Goal: Information Seeking & Learning: Compare options

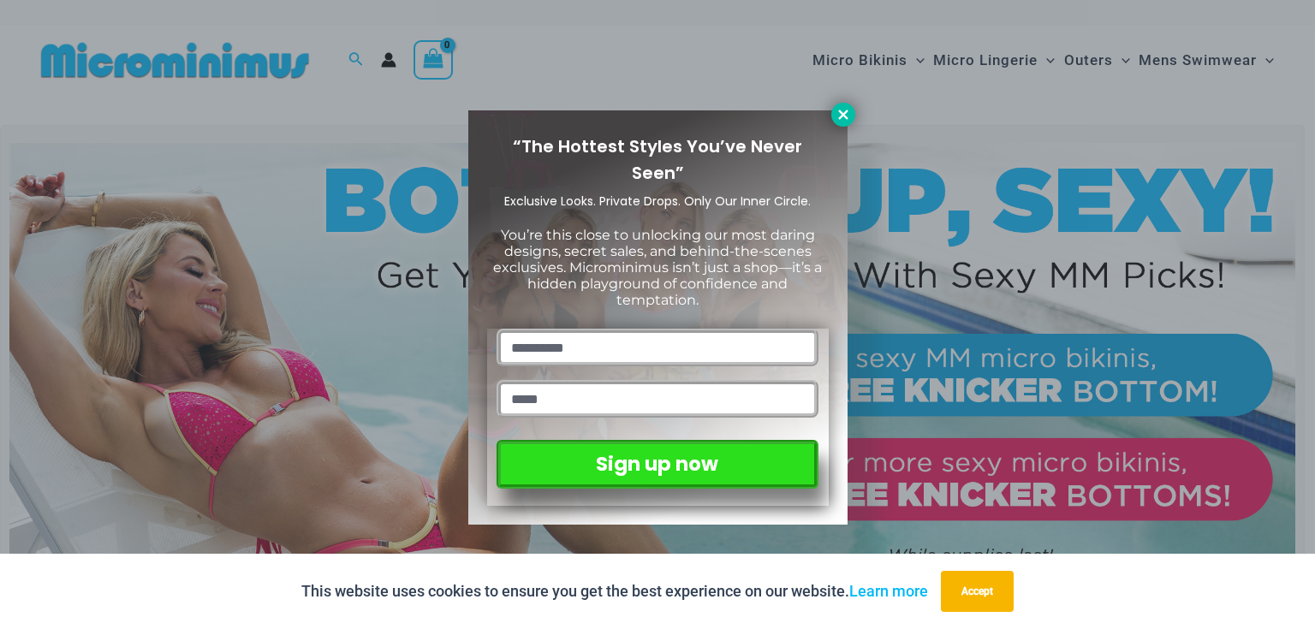
click at [846, 114] on icon at bounding box center [843, 114] width 15 height 15
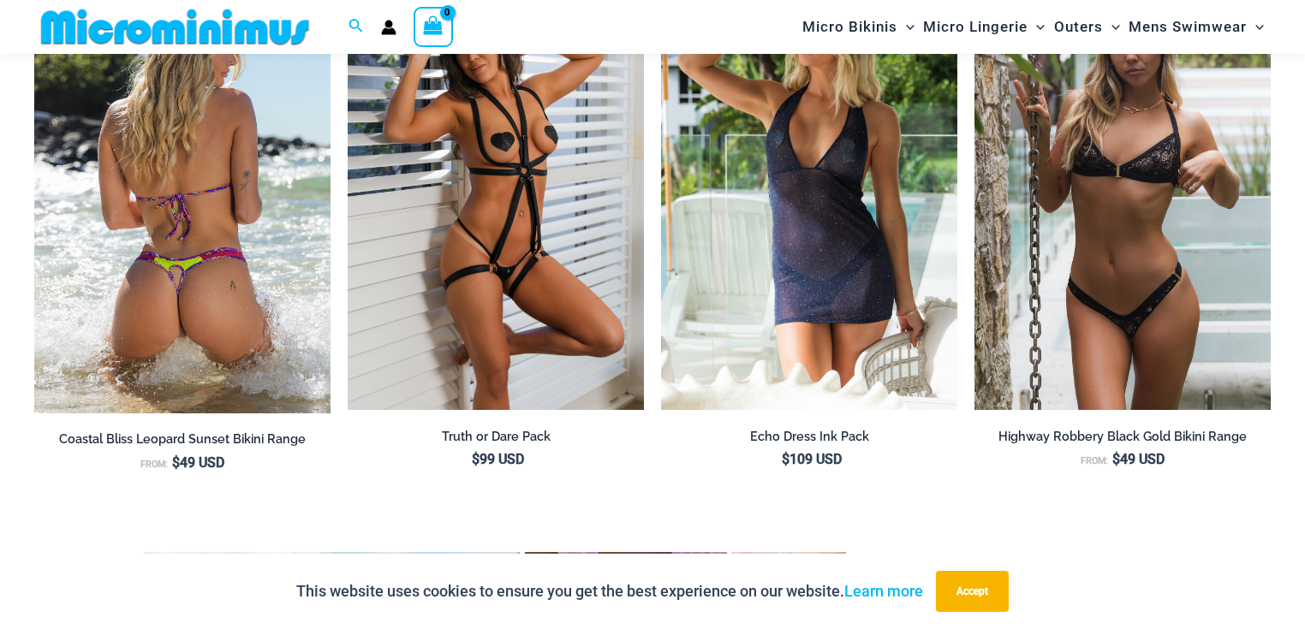
scroll to position [1630, 0]
click at [212, 250] on img at bounding box center [182, 188] width 296 height 447
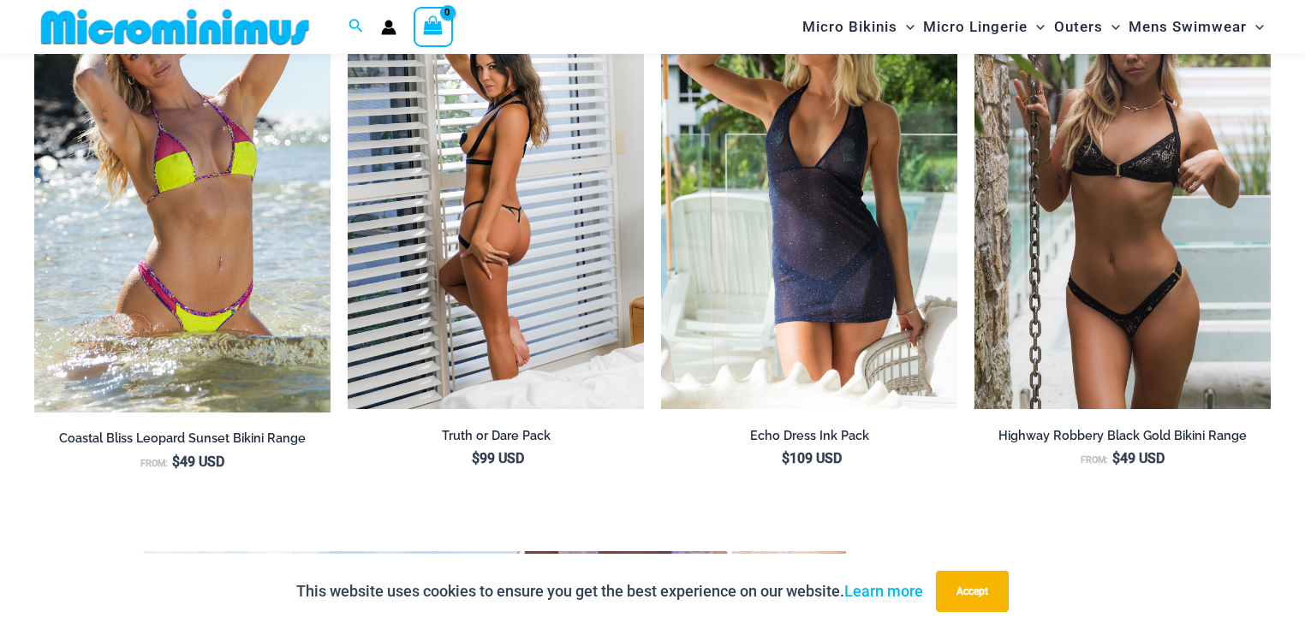
click at [566, 318] on img at bounding box center [496, 187] width 296 height 444
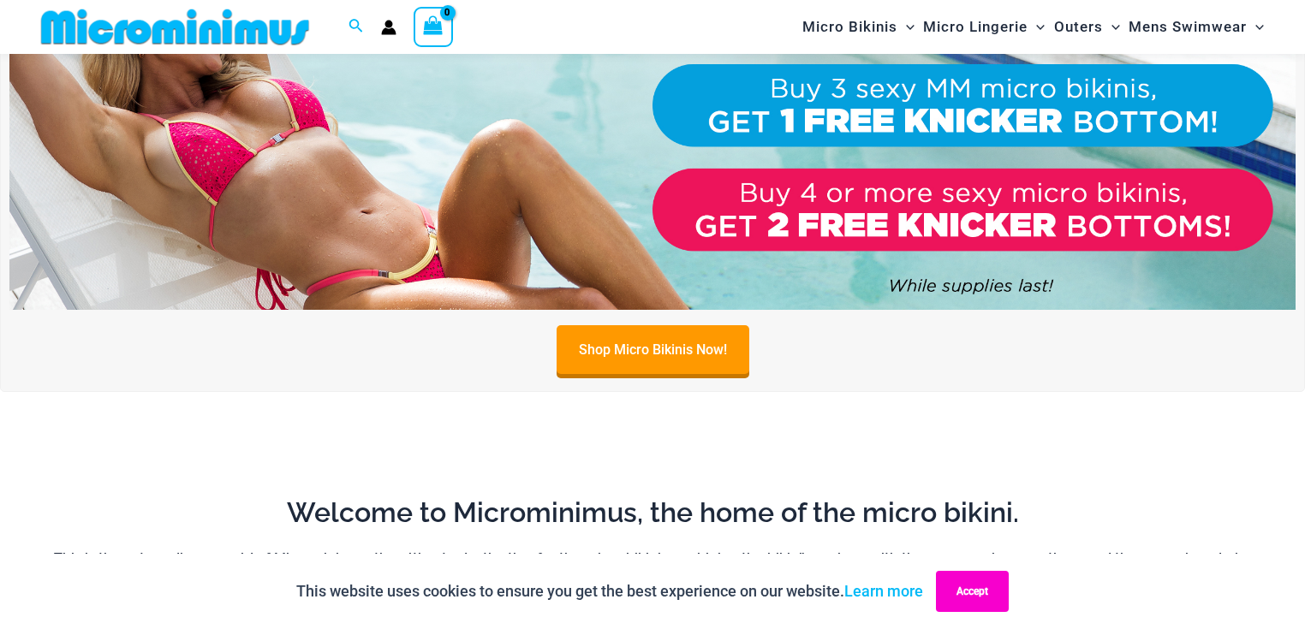
click at [1009, 587] on button "Accept" at bounding box center [972, 591] width 73 height 41
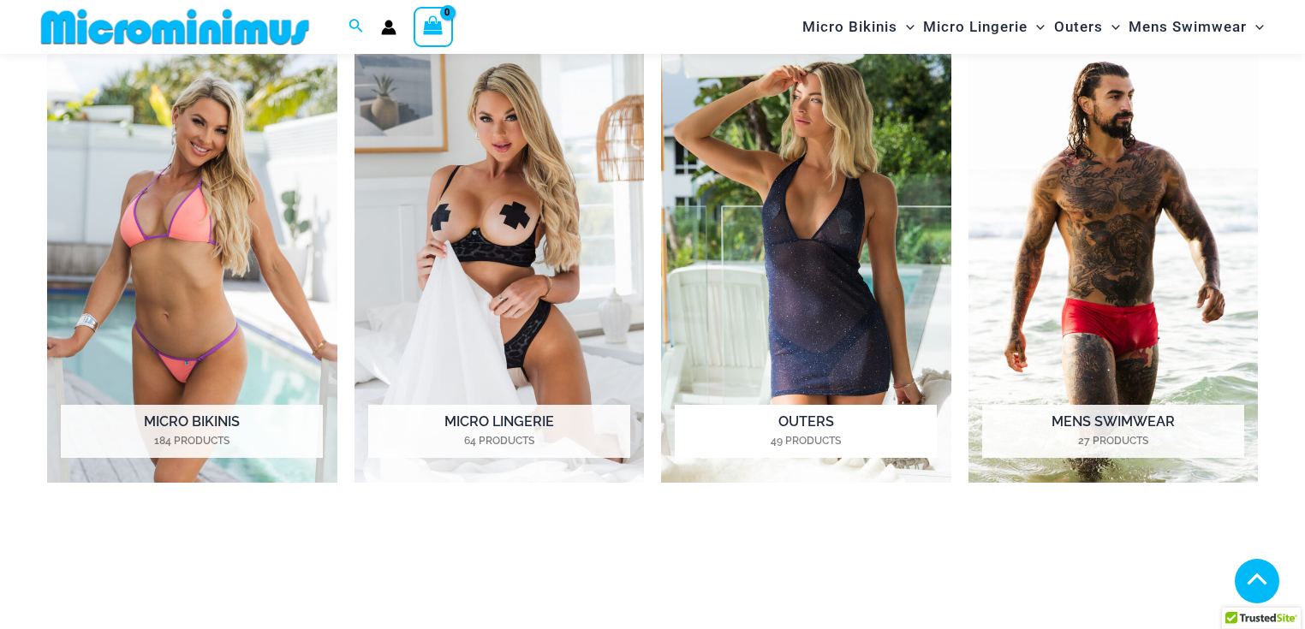
scroll to position [875, 0]
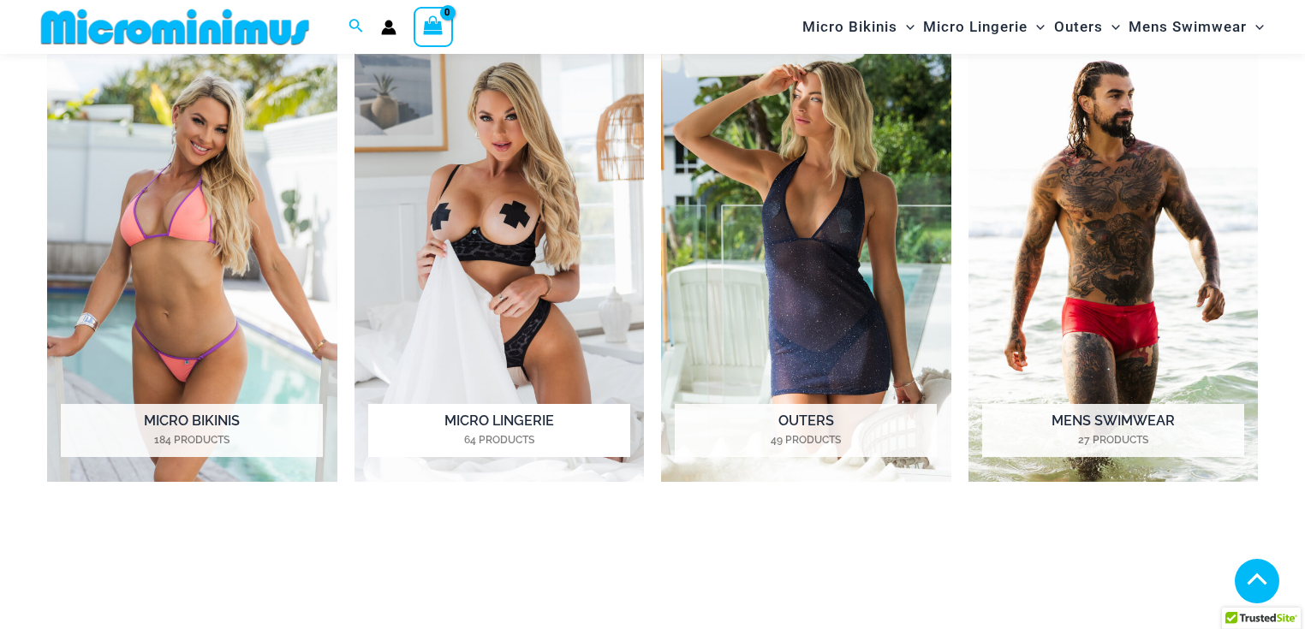
click at [489, 235] on img "Visit product category Micro Lingerie" at bounding box center [499, 258] width 290 height 447
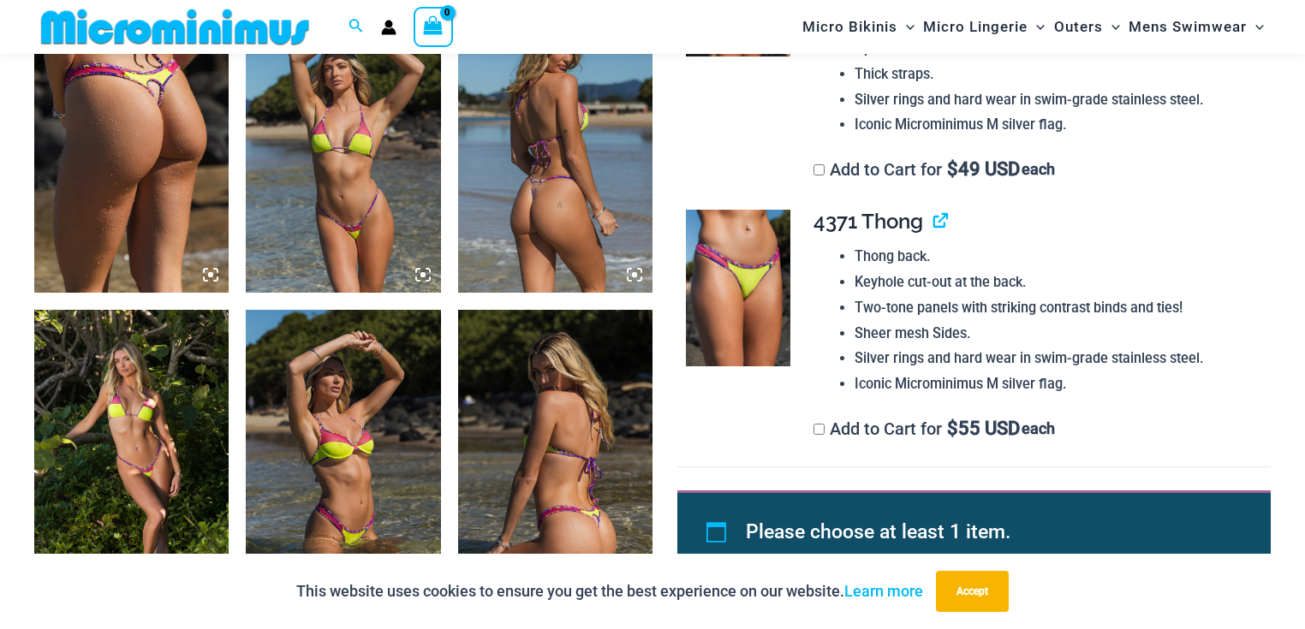
scroll to position [1421, 0]
click at [421, 283] on icon at bounding box center [422, 274] width 15 height 15
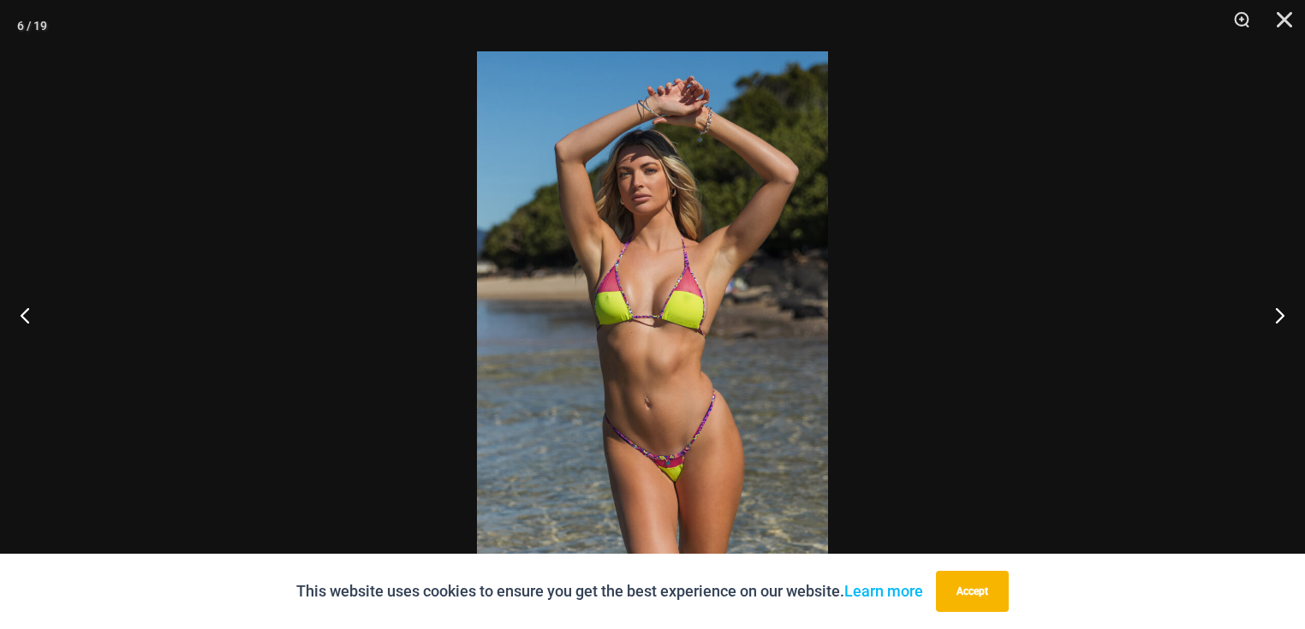
click at [656, 263] on img at bounding box center [652, 314] width 351 height 527
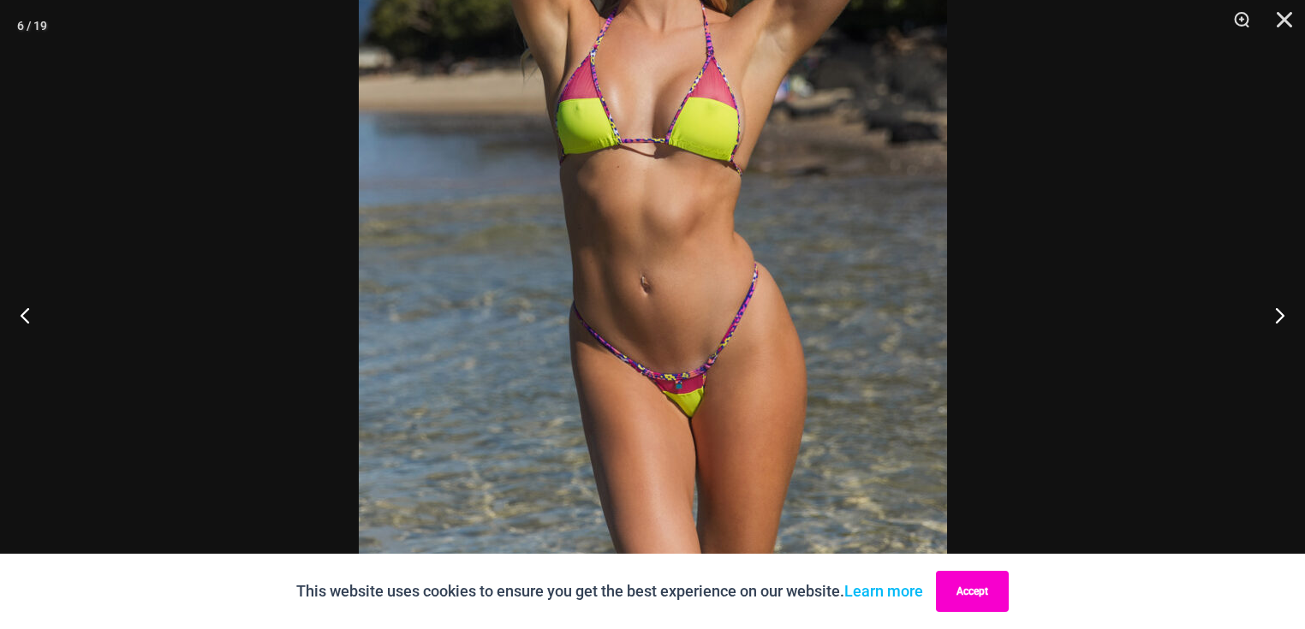
click at [1009, 579] on button "Accept" at bounding box center [972, 591] width 73 height 41
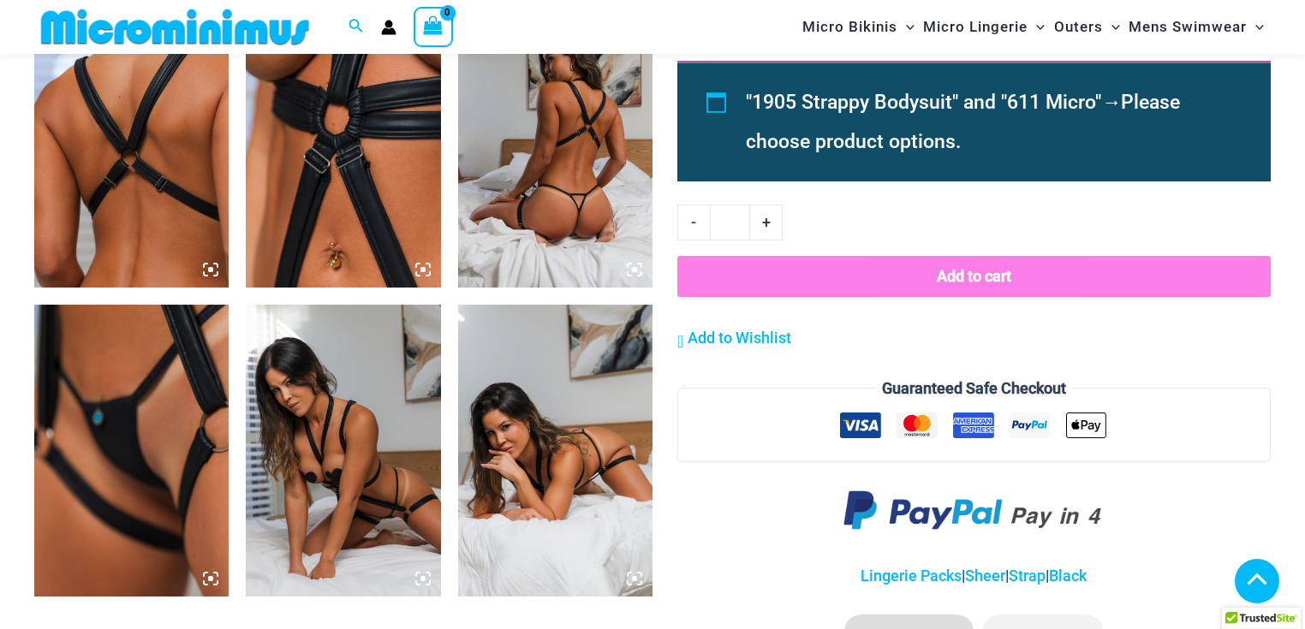
scroll to position [1421, 0]
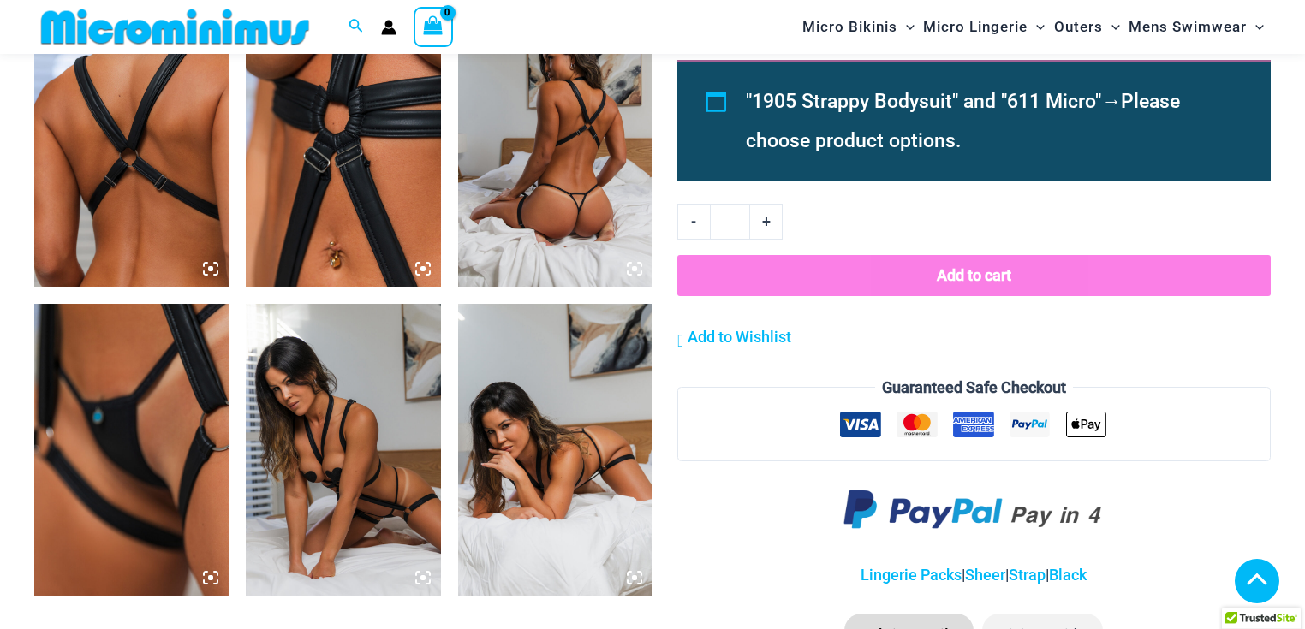
click at [356, 192] on img at bounding box center [343, 141] width 194 height 292
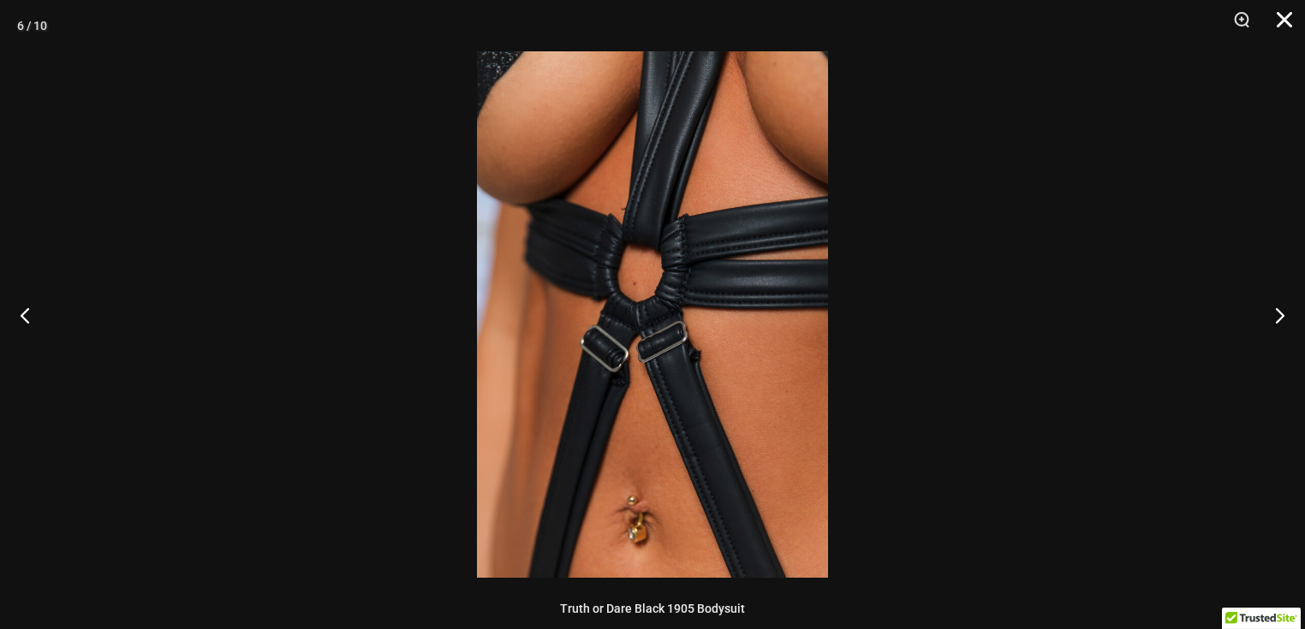
click at [1285, 27] on button "Close" at bounding box center [1278, 25] width 43 height 51
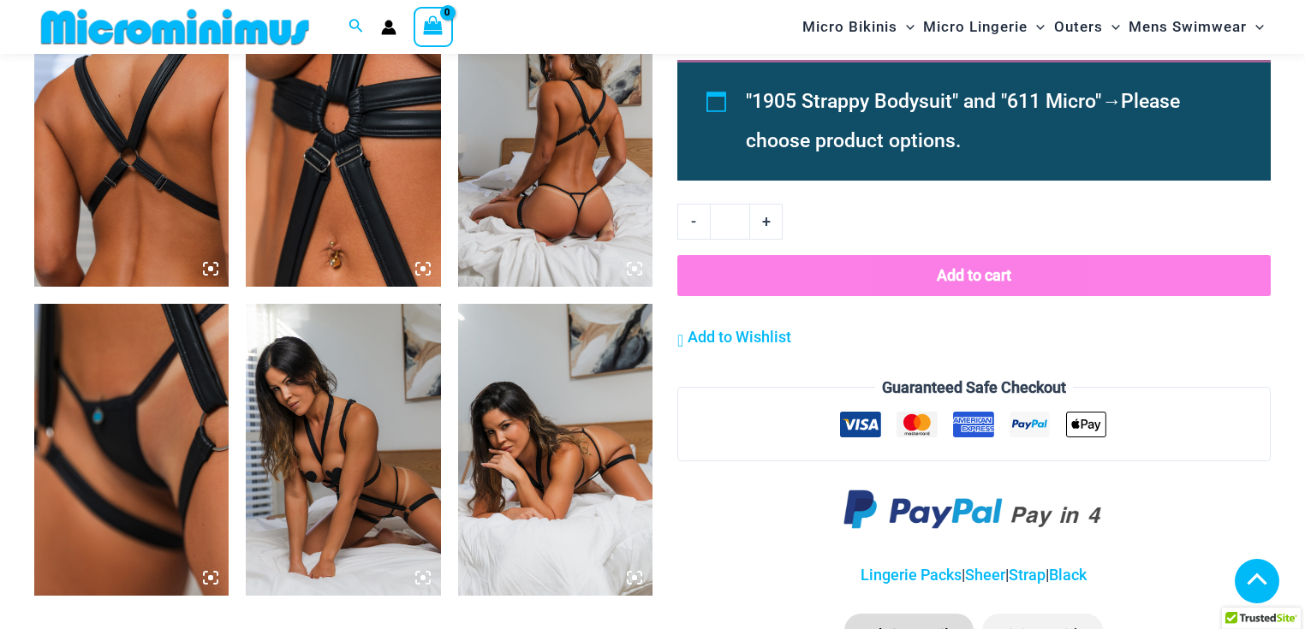
click at [173, 401] on img at bounding box center [131, 450] width 194 height 292
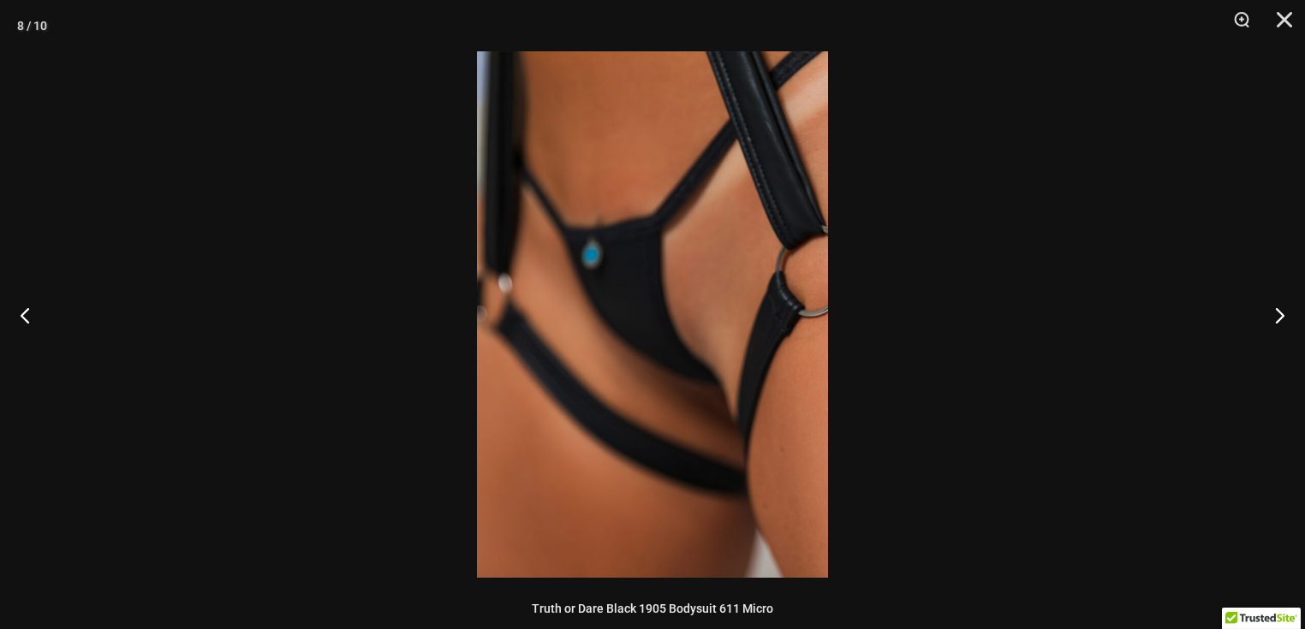
click at [658, 229] on img at bounding box center [652, 314] width 351 height 527
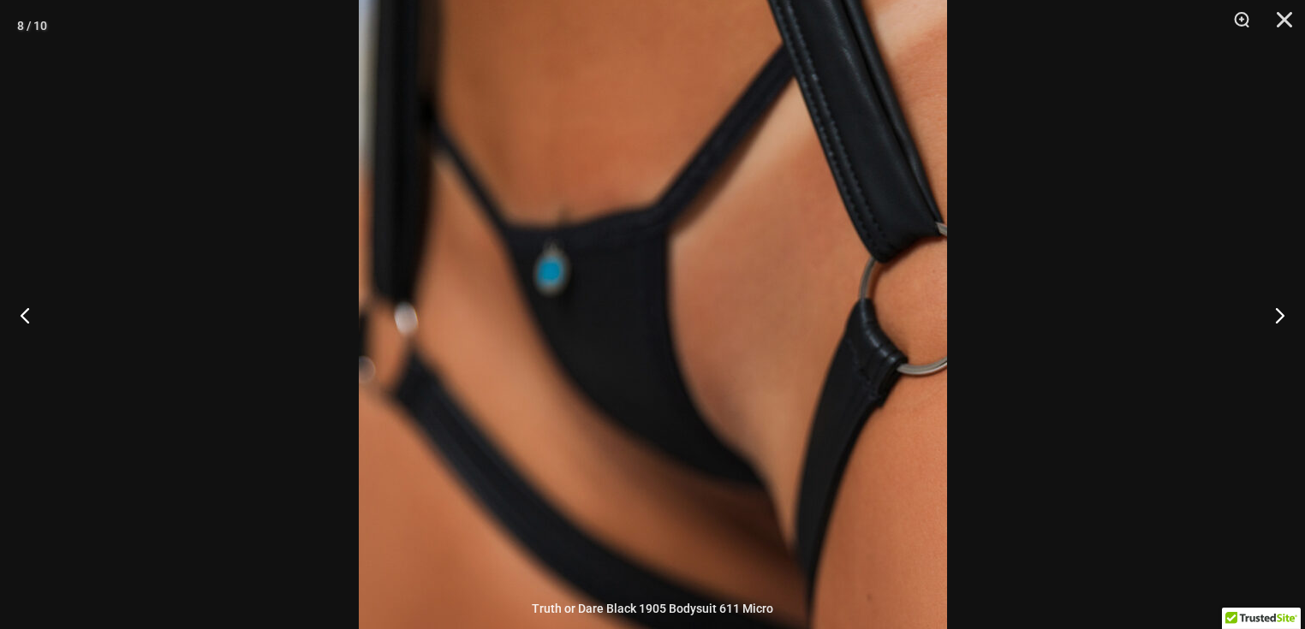
click at [1096, 212] on div at bounding box center [652, 314] width 1305 height 629
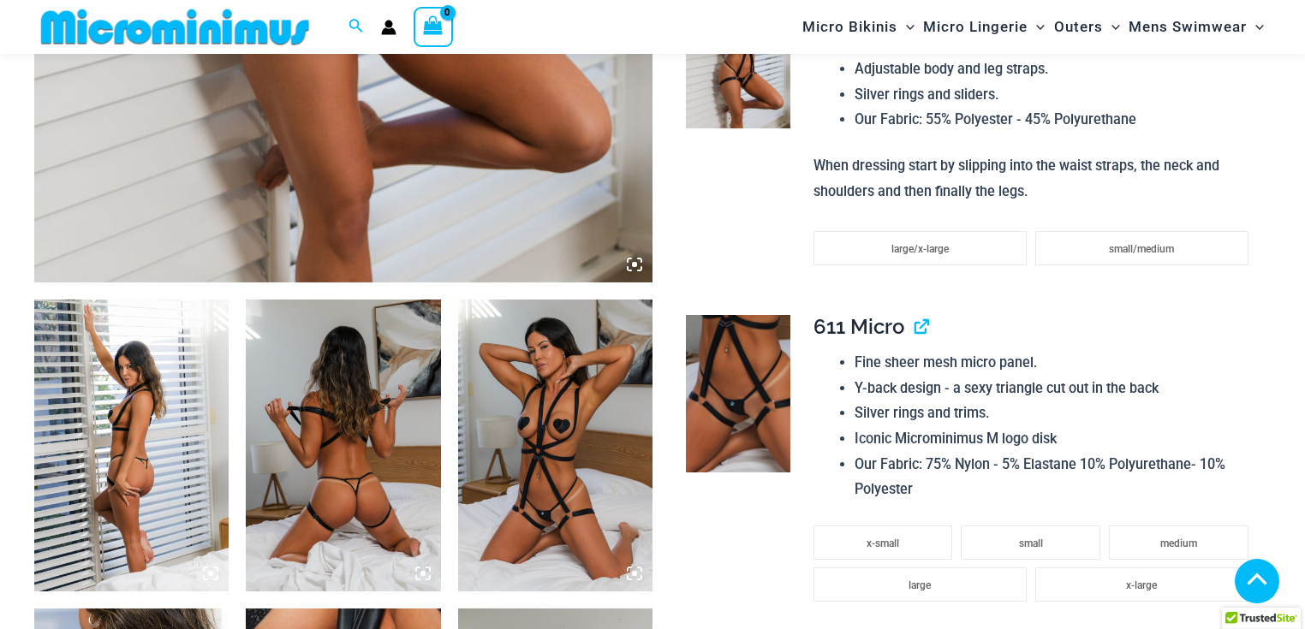
scroll to position [805, 0]
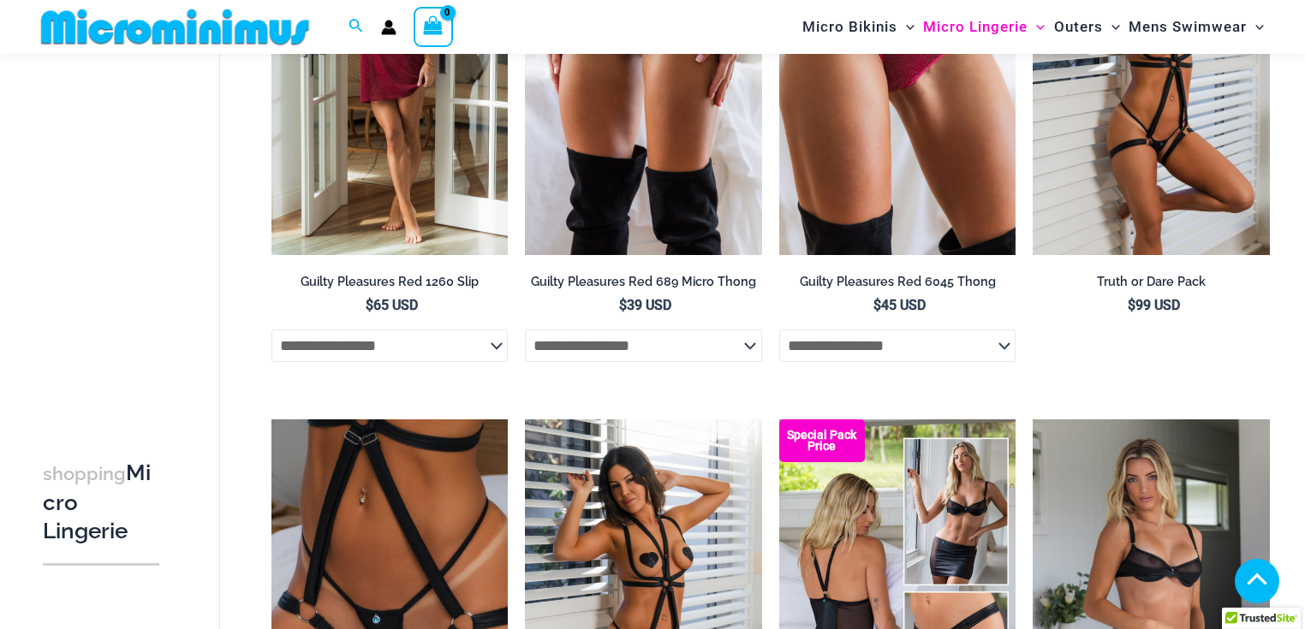
scroll to position [944, 0]
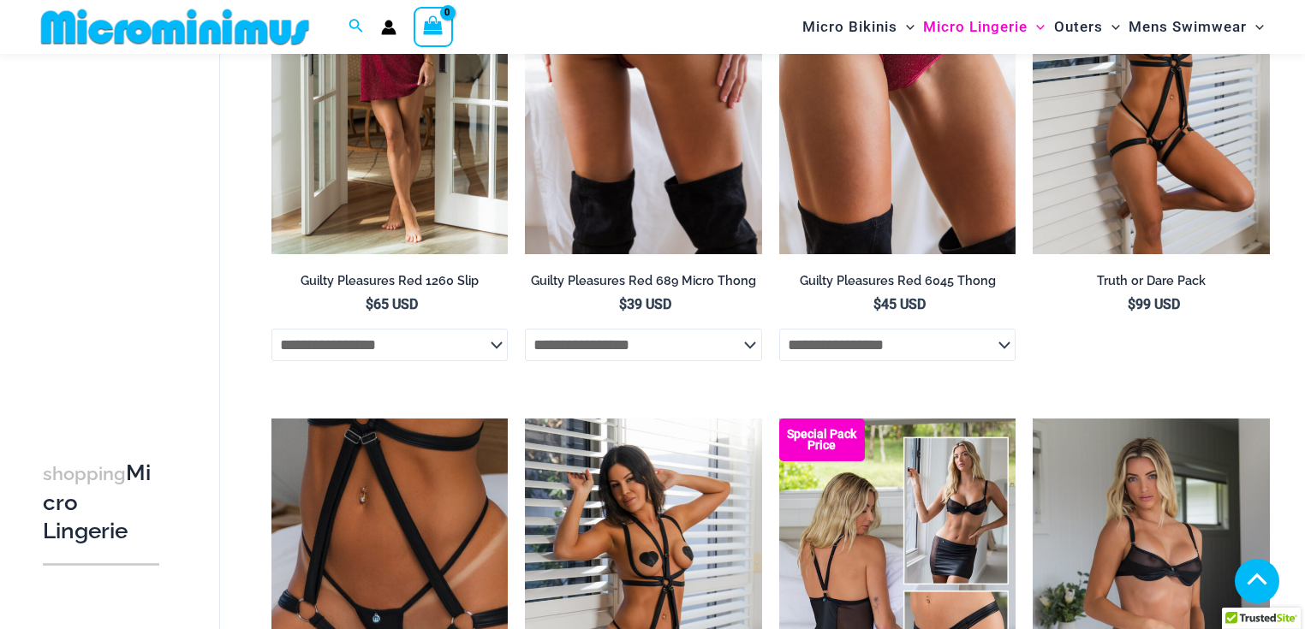
click at [691, 248] on img at bounding box center [643, 76] width 237 height 355
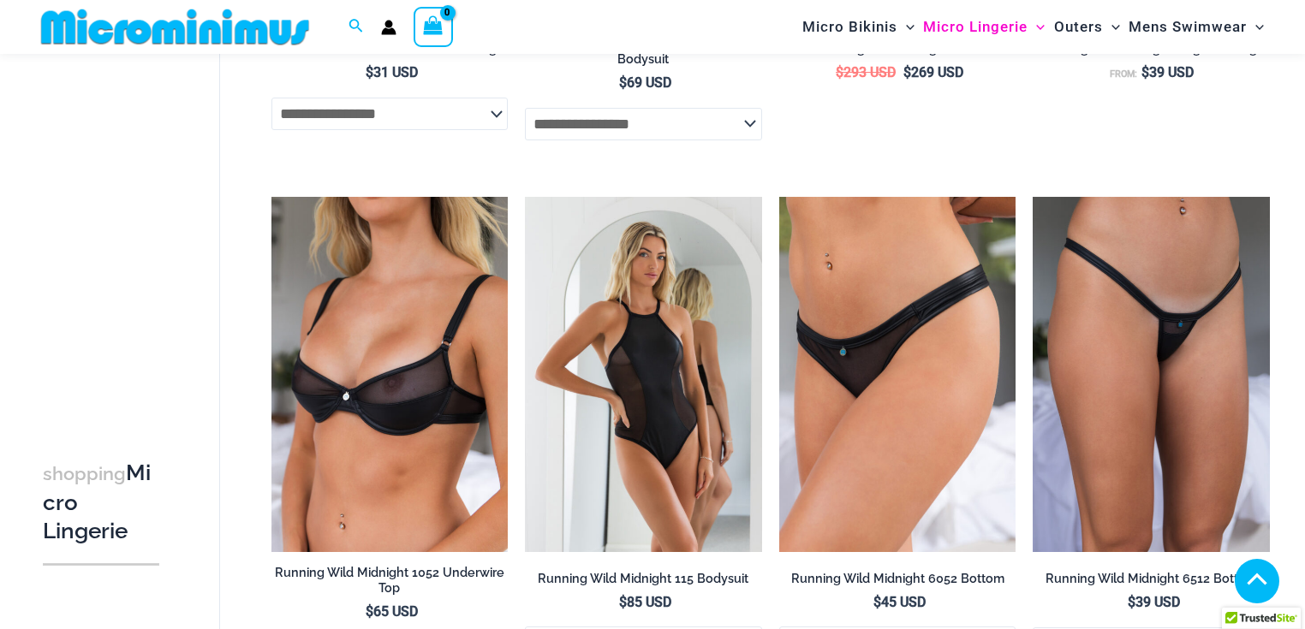
scroll to position [1697, 0]
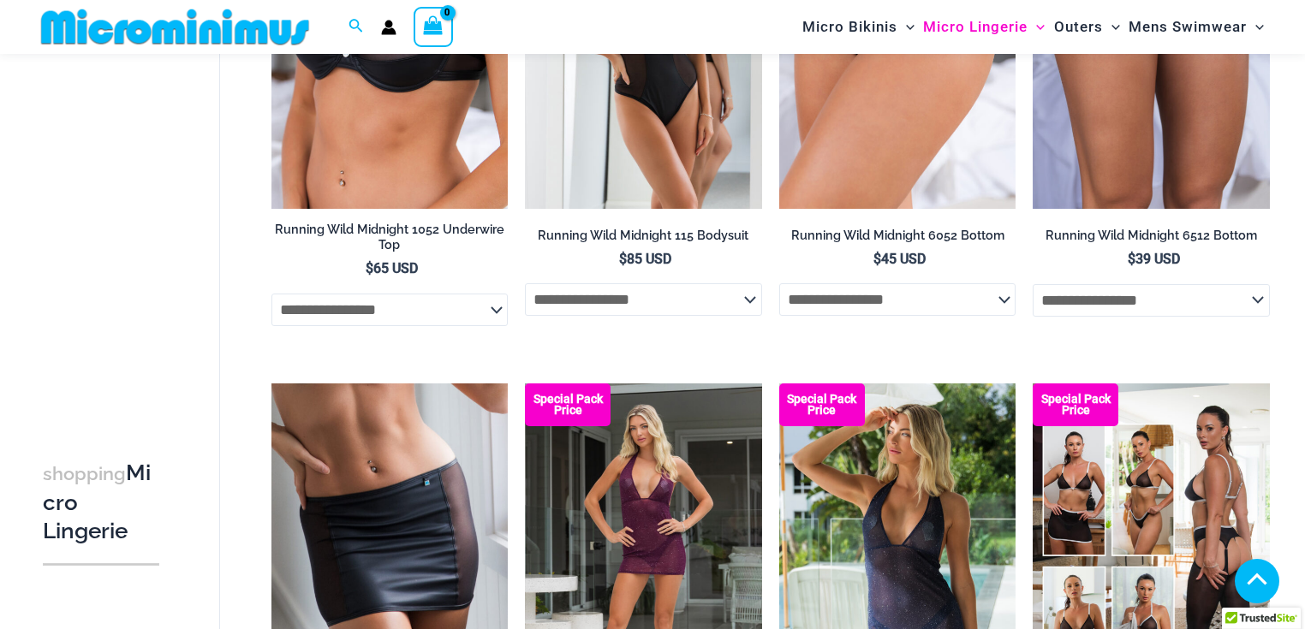
scroll to position [2040, 0]
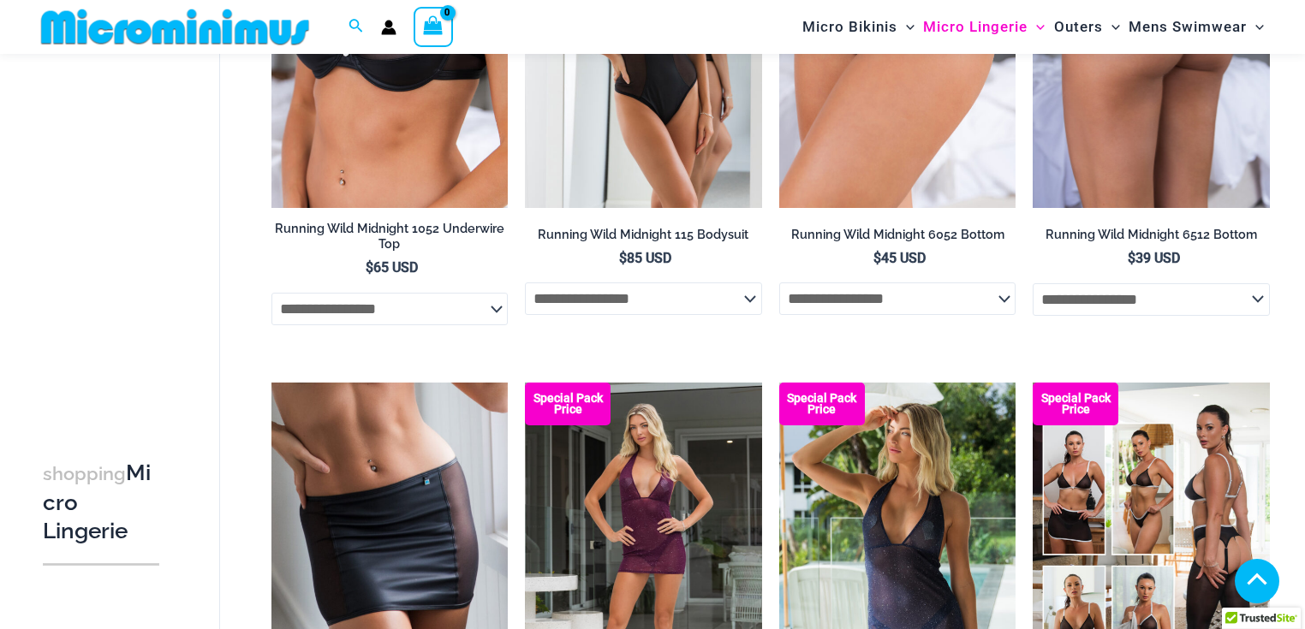
click at [1115, 208] on img at bounding box center [1151, 30] width 237 height 355
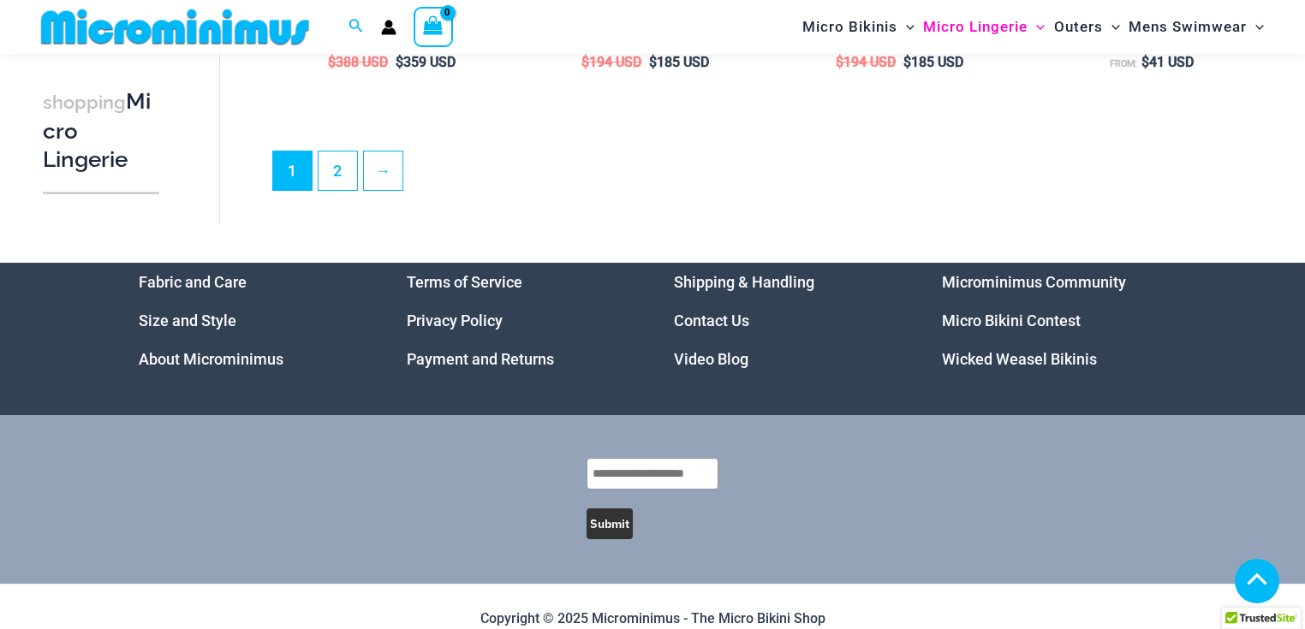
scroll to position [4334, 0]
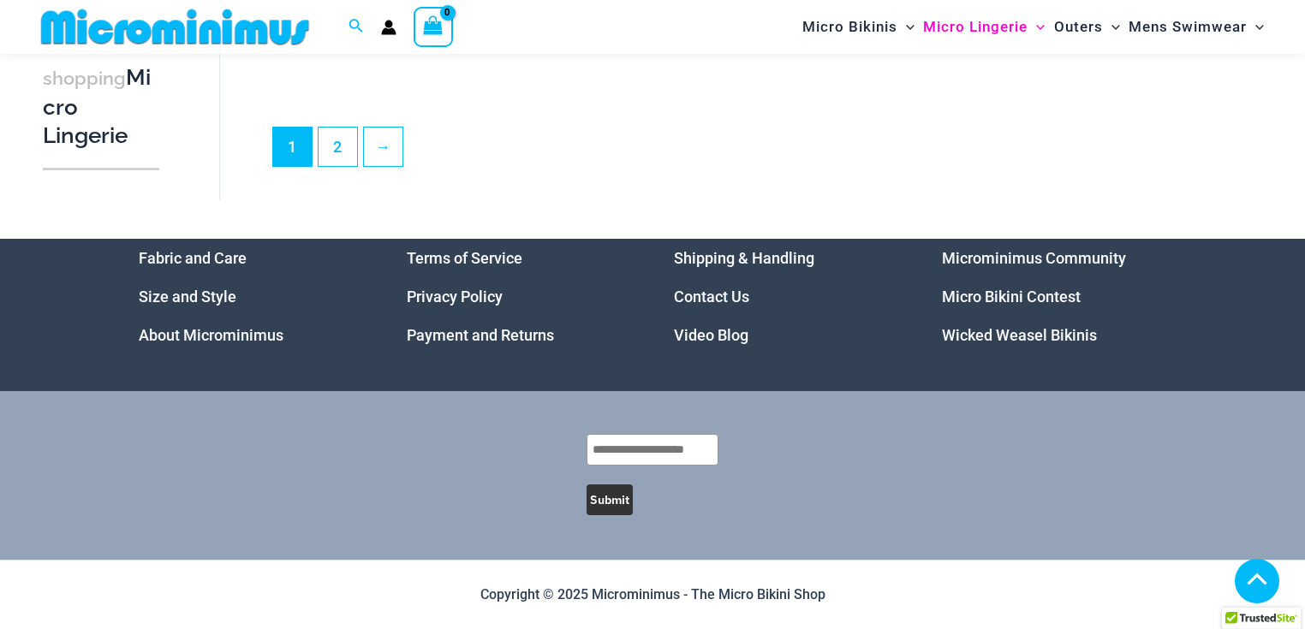
scroll to position [4677, 0]
click at [353, 166] on link "2" at bounding box center [338, 146] width 39 height 40
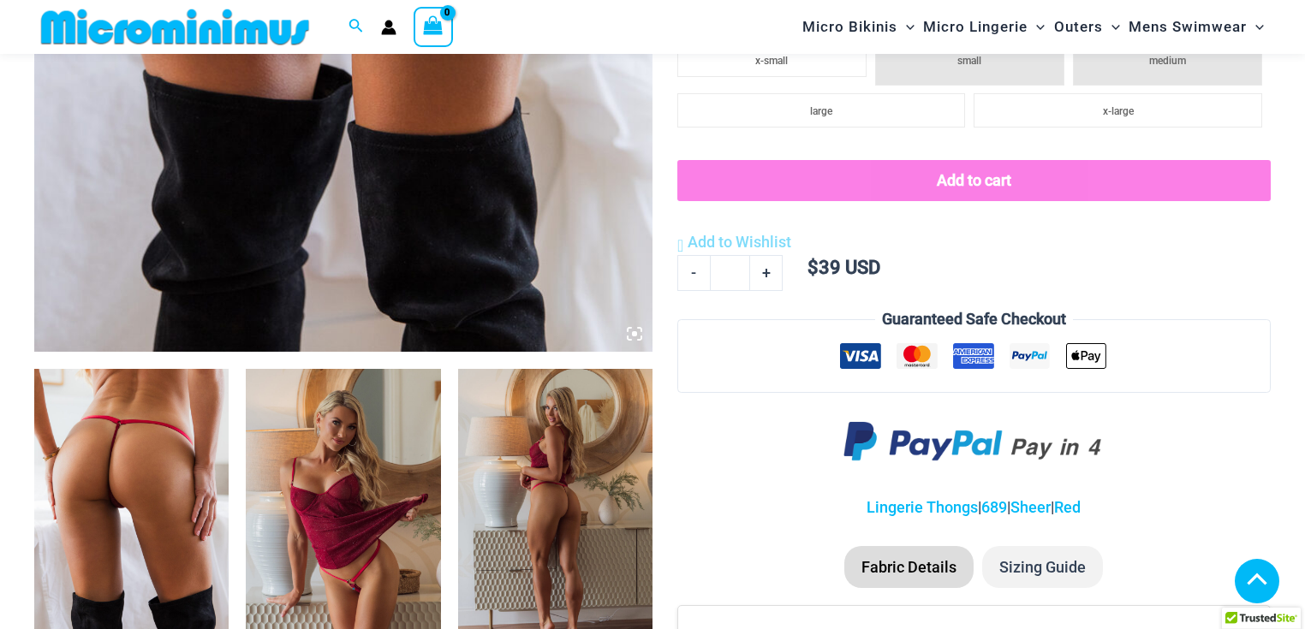
scroll to position [743, 0]
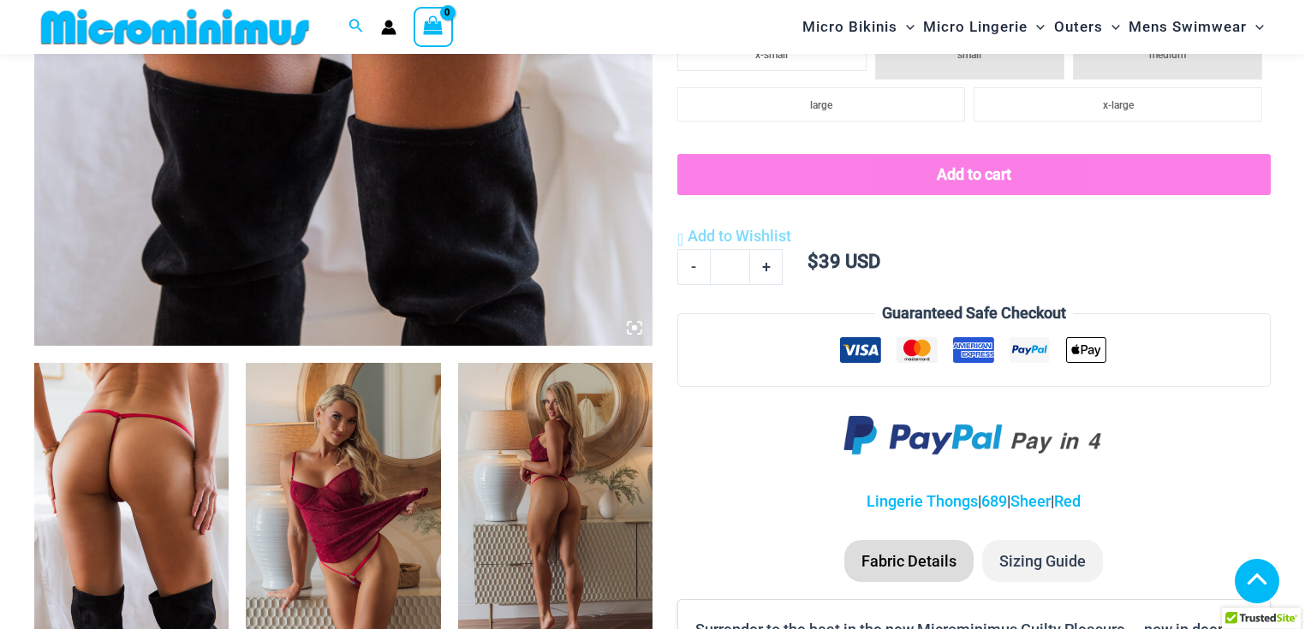
click at [186, 452] on img at bounding box center [131, 509] width 194 height 292
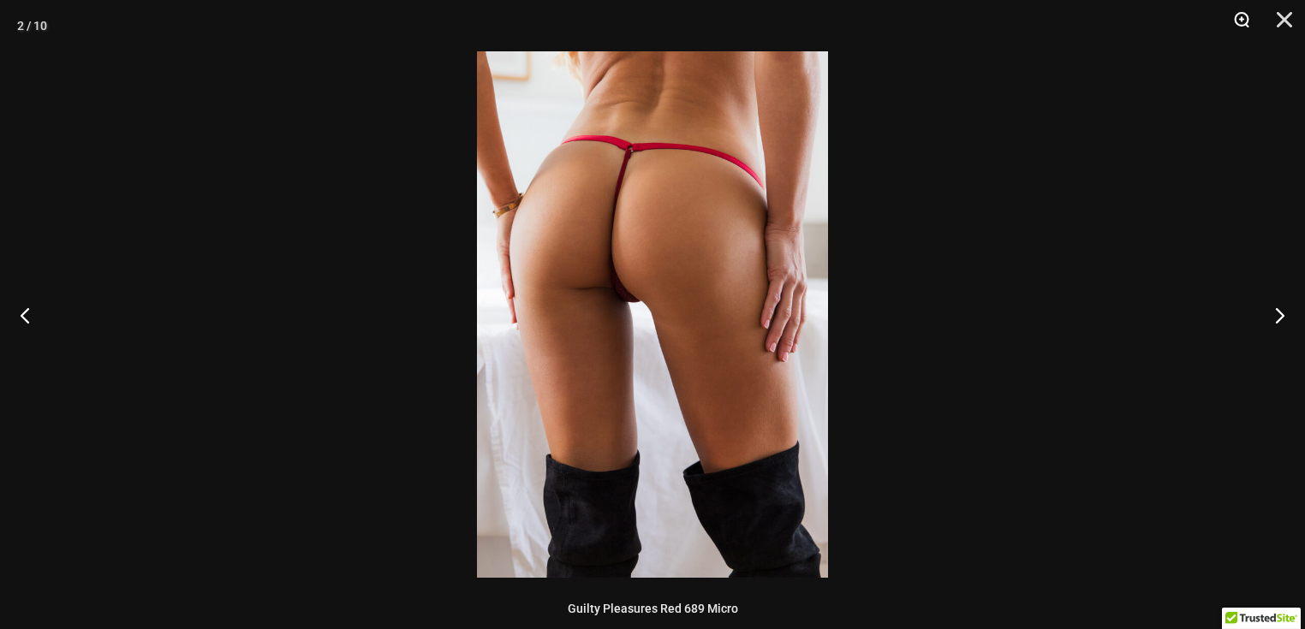
click at [1240, 22] on button "Zoom" at bounding box center [1235, 25] width 43 height 51
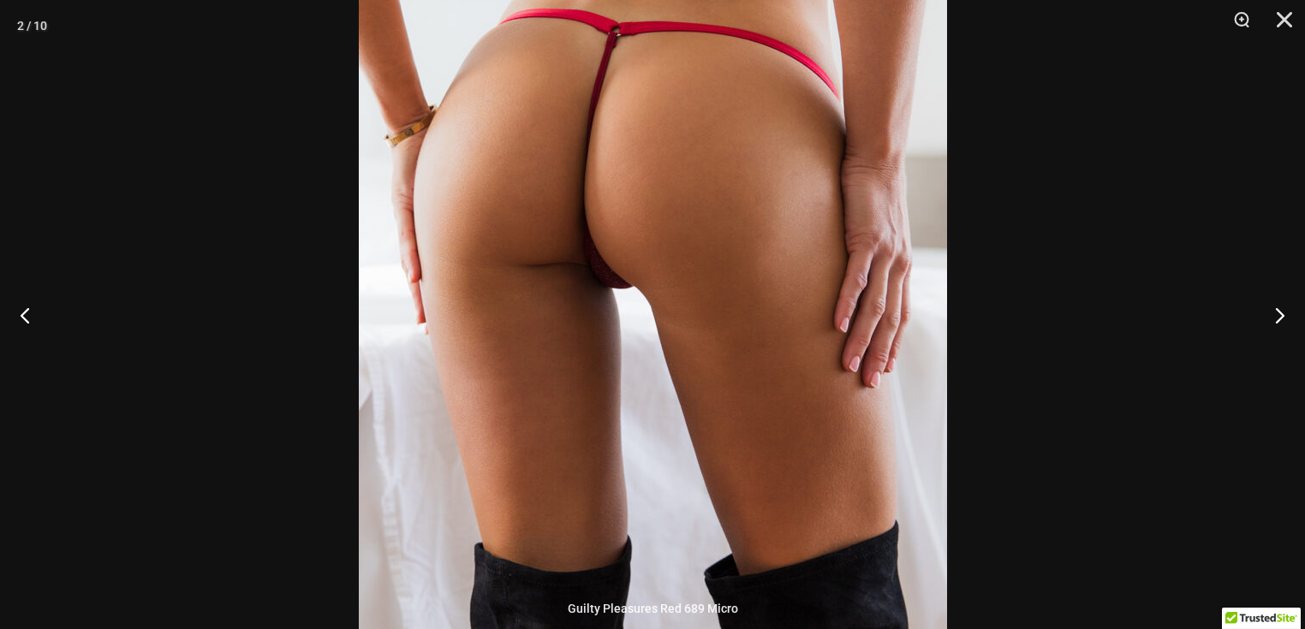
click at [1239, 95] on div at bounding box center [652, 314] width 1305 height 629
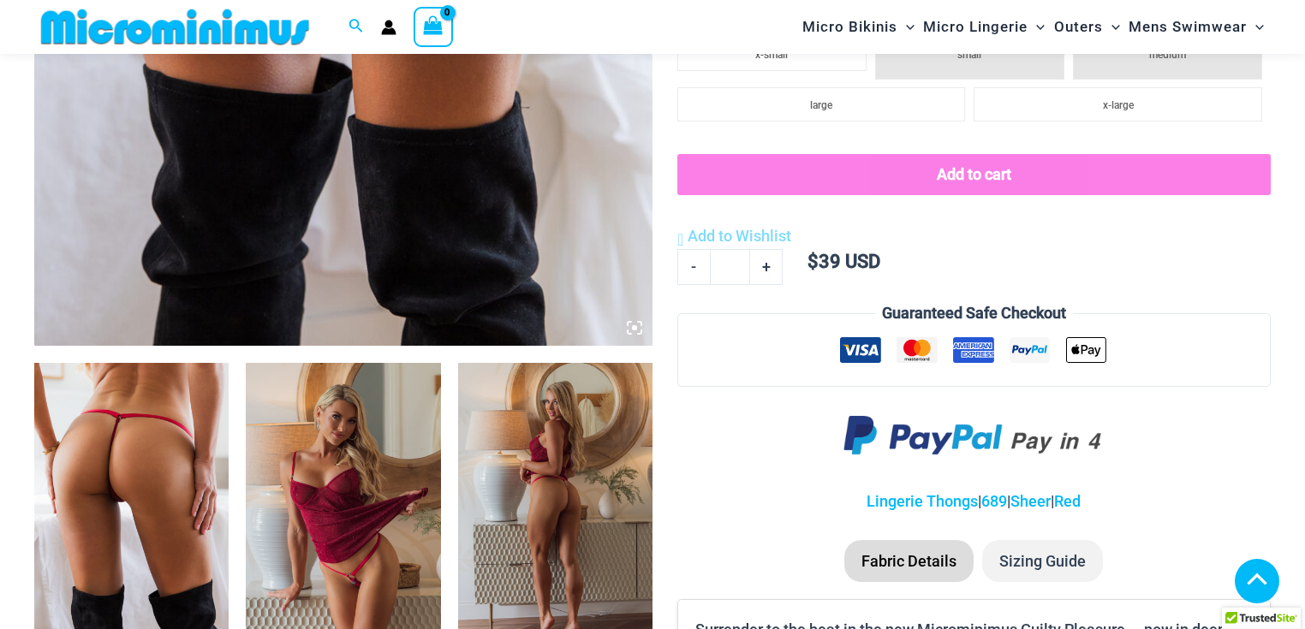
click at [375, 539] on img at bounding box center [343, 509] width 194 height 292
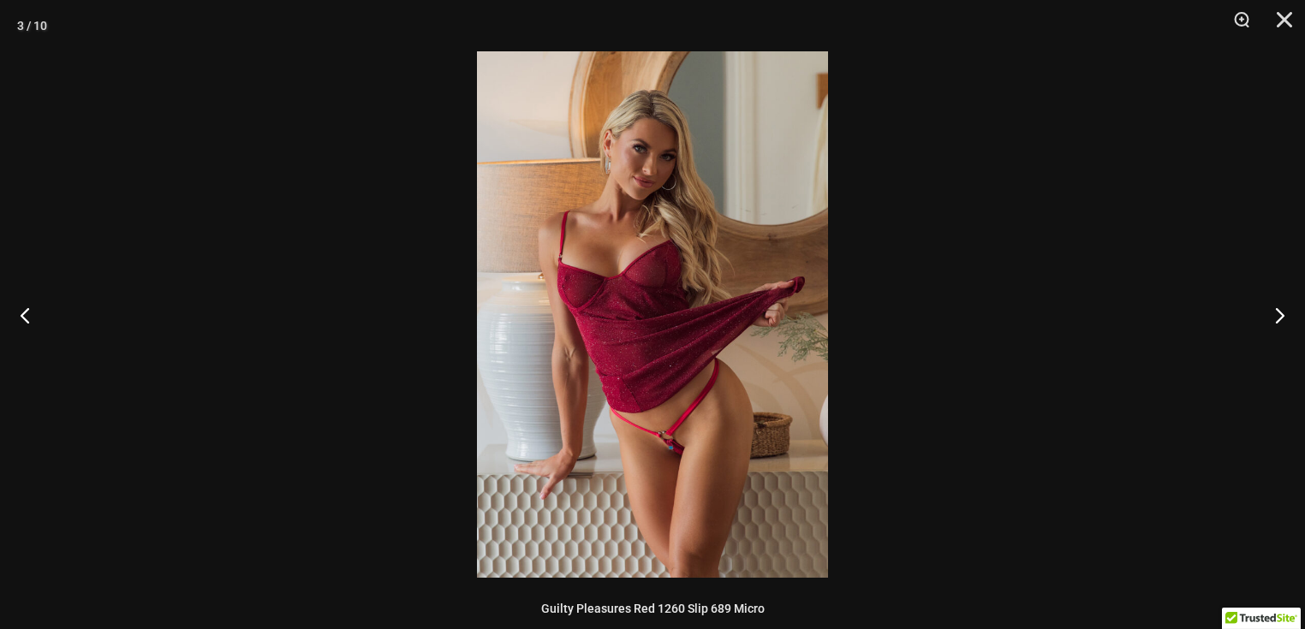
click at [648, 426] on img at bounding box center [652, 314] width 351 height 527
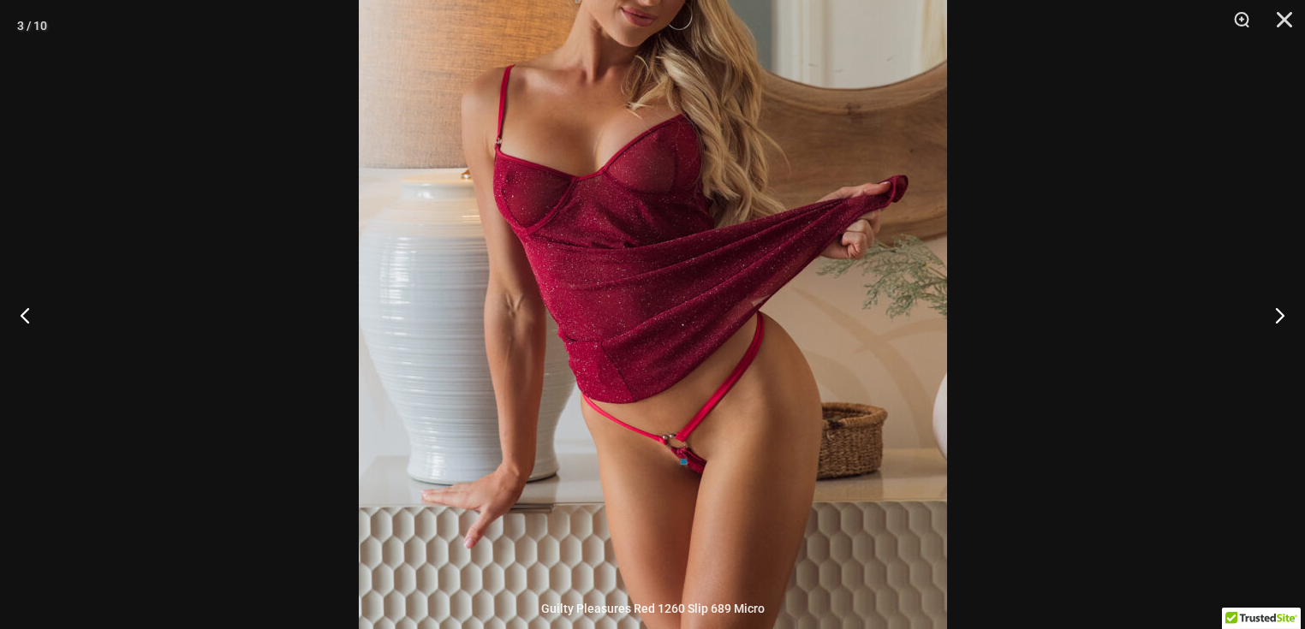
click at [1066, 352] on div at bounding box center [652, 314] width 1305 height 629
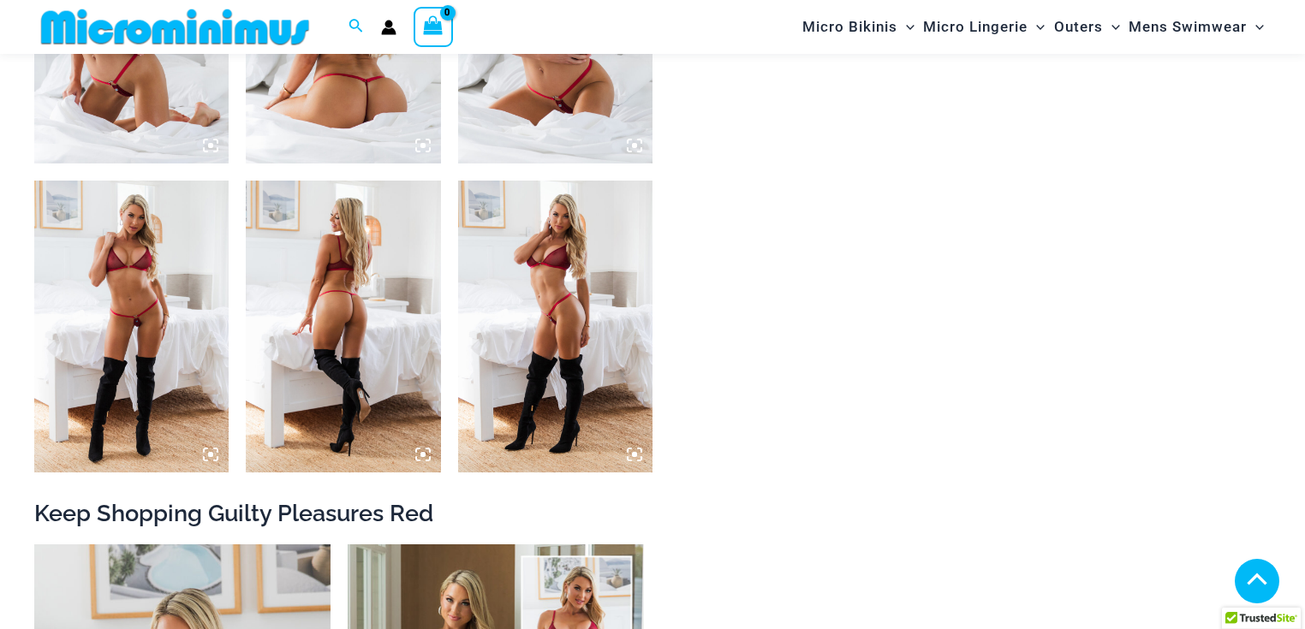
scroll to position [1545, 0]
click at [134, 371] on img at bounding box center [131, 326] width 194 height 292
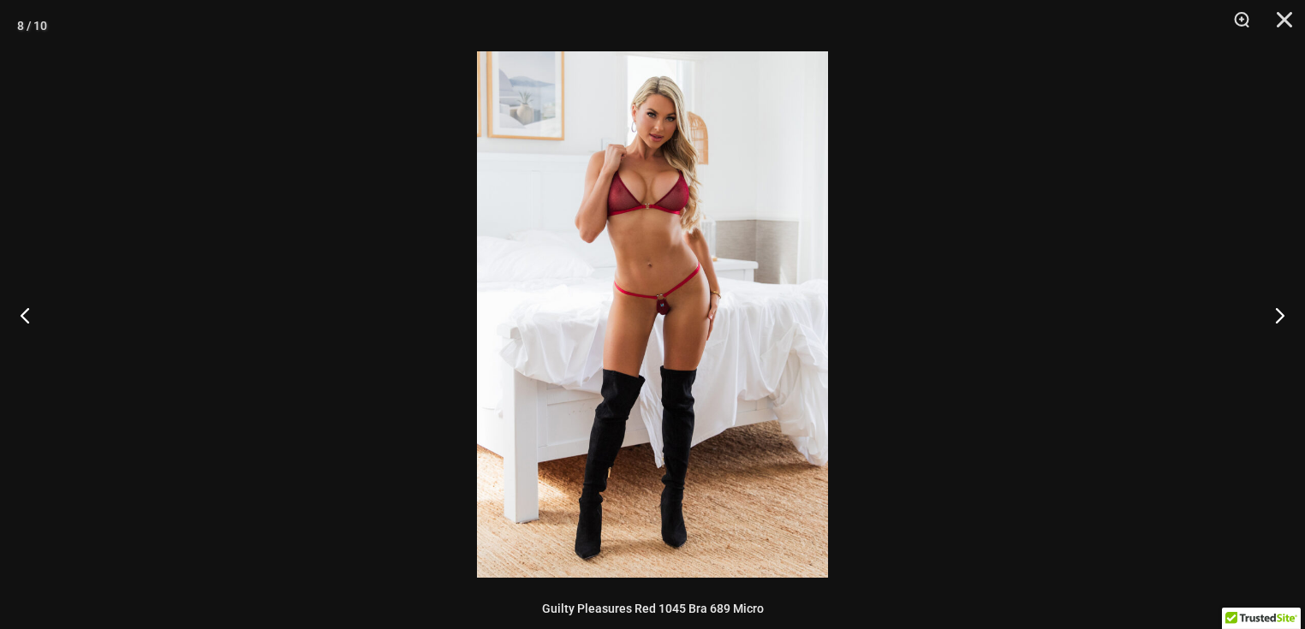
click at [711, 309] on img at bounding box center [652, 314] width 351 height 527
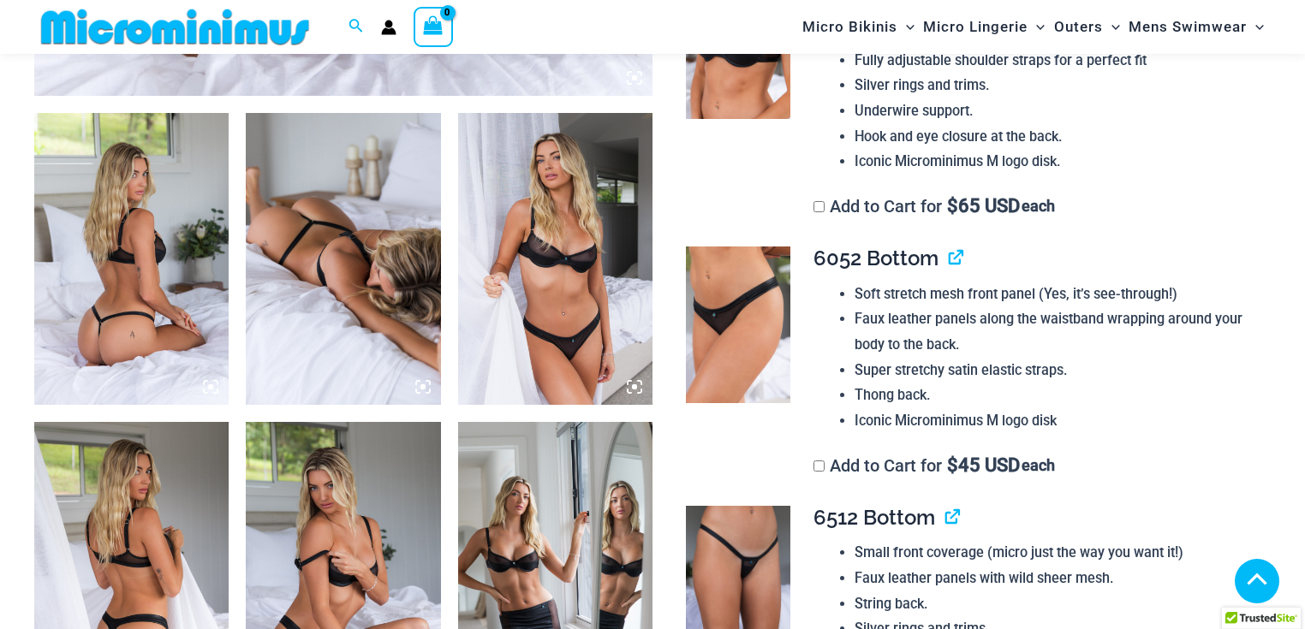
scroll to position [994, 0]
click at [583, 270] on img at bounding box center [555, 258] width 194 height 292
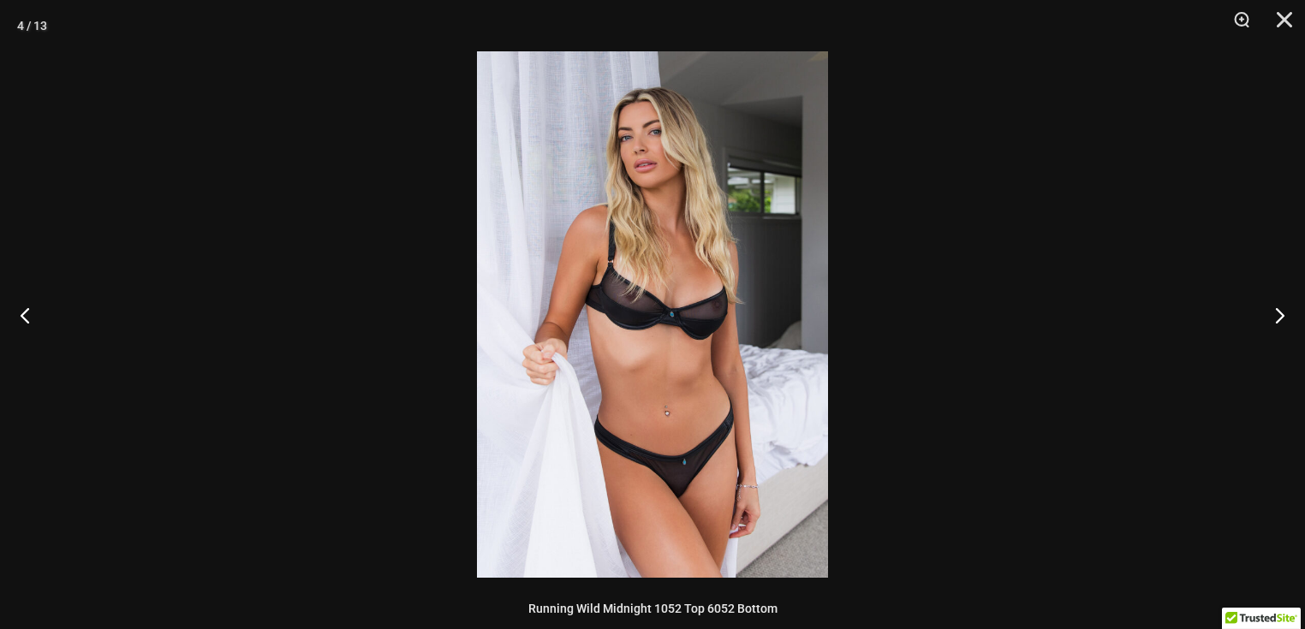
click at [697, 219] on img at bounding box center [652, 314] width 351 height 527
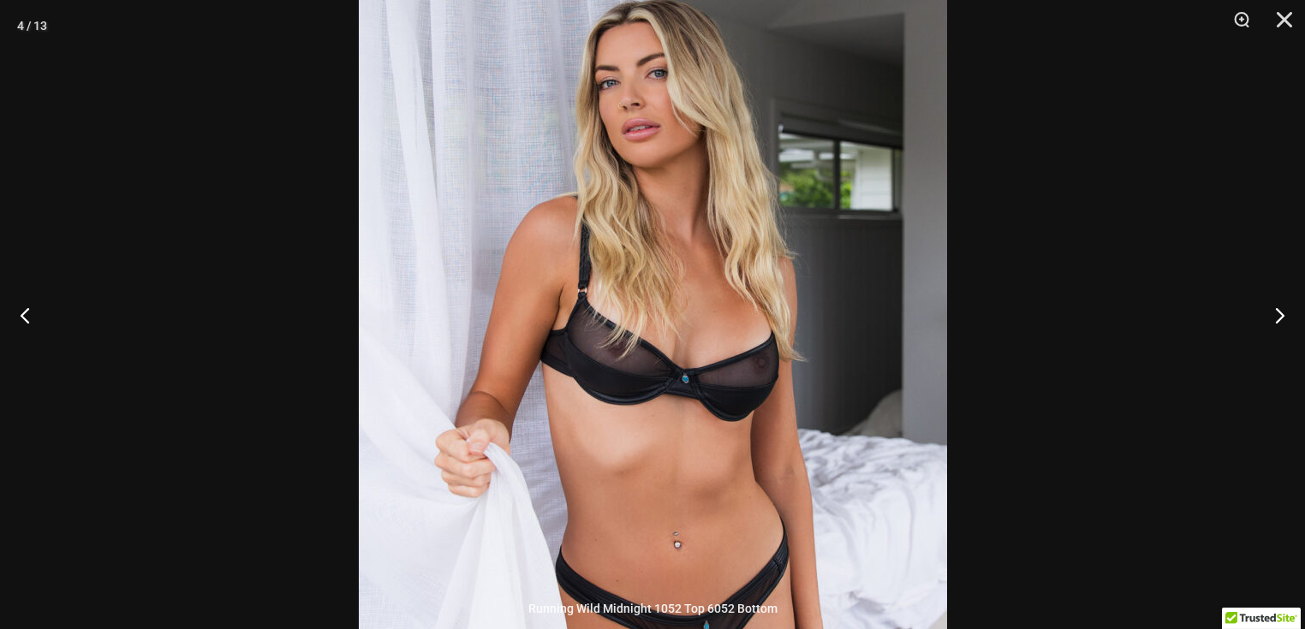
click at [1032, 215] on div at bounding box center [652, 314] width 1305 height 629
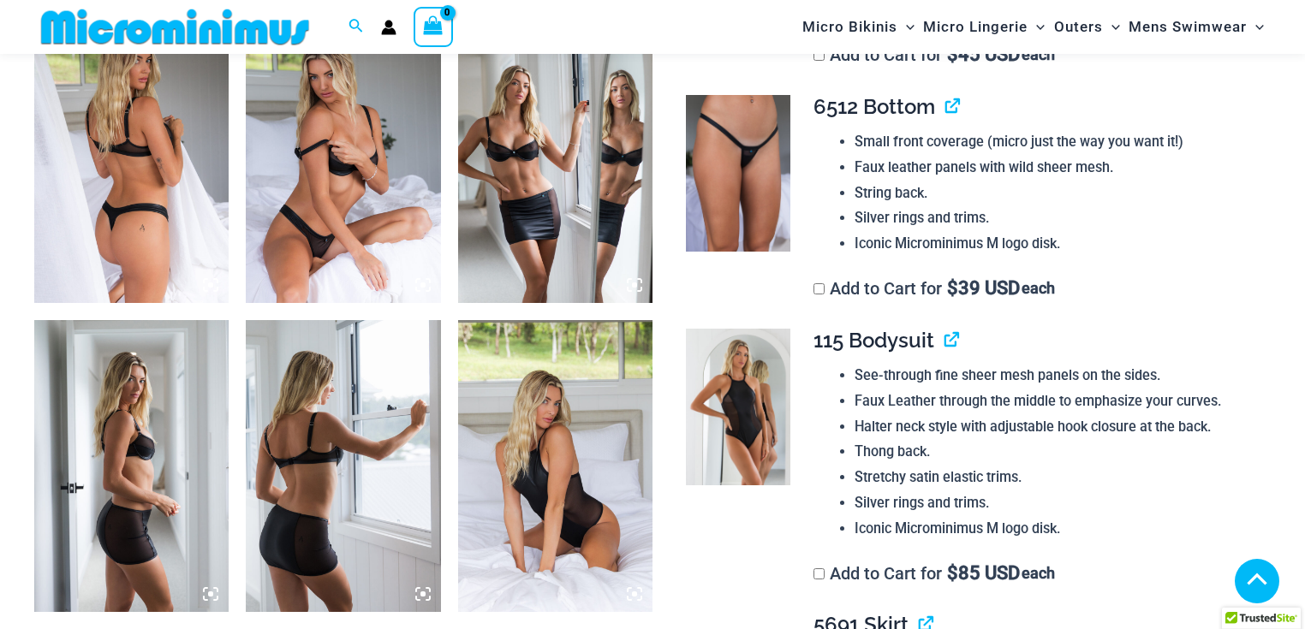
scroll to position [1405, 0]
click at [299, 217] on img at bounding box center [343, 156] width 194 height 292
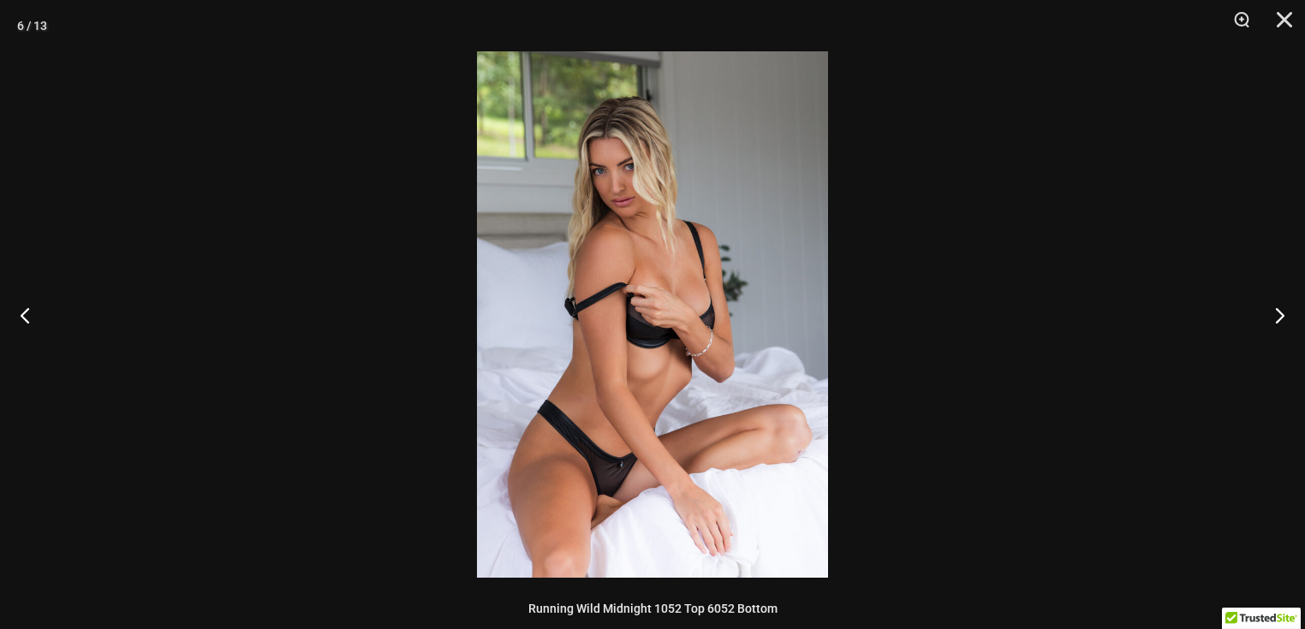
click at [733, 253] on img at bounding box center [652, 314] width 351 height 527
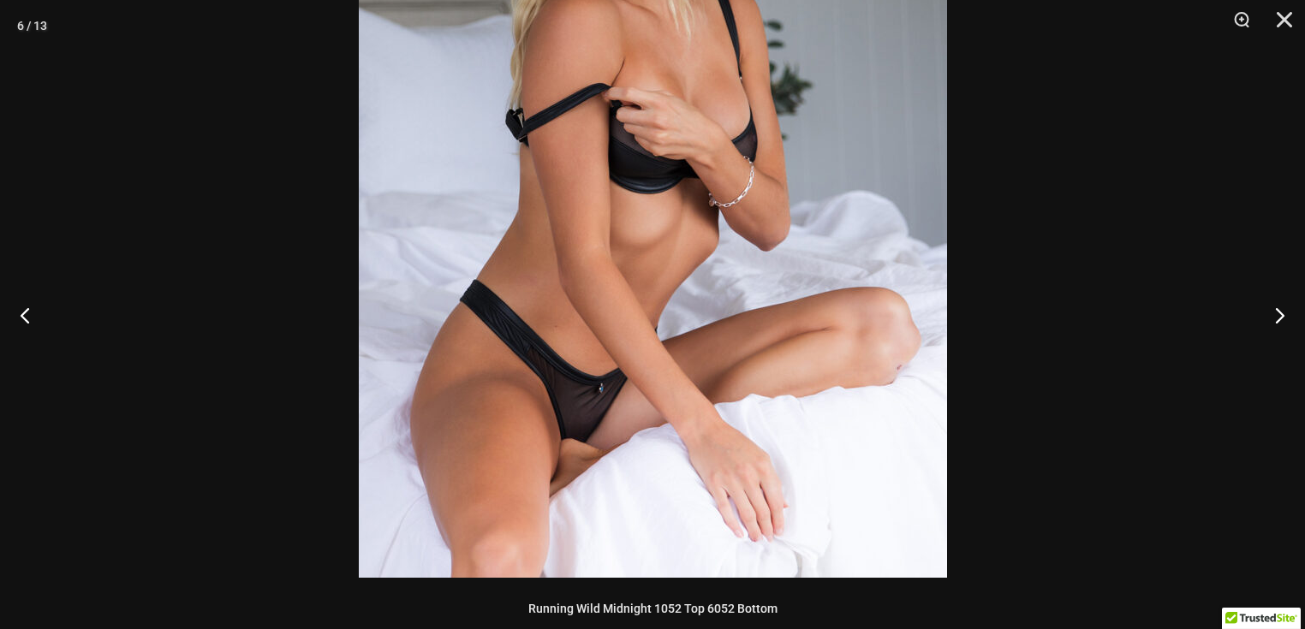
drag, startPoint x: 749, startPoint y: 257, endPoint x: 760, endPoint y: 250, distance: 13.1
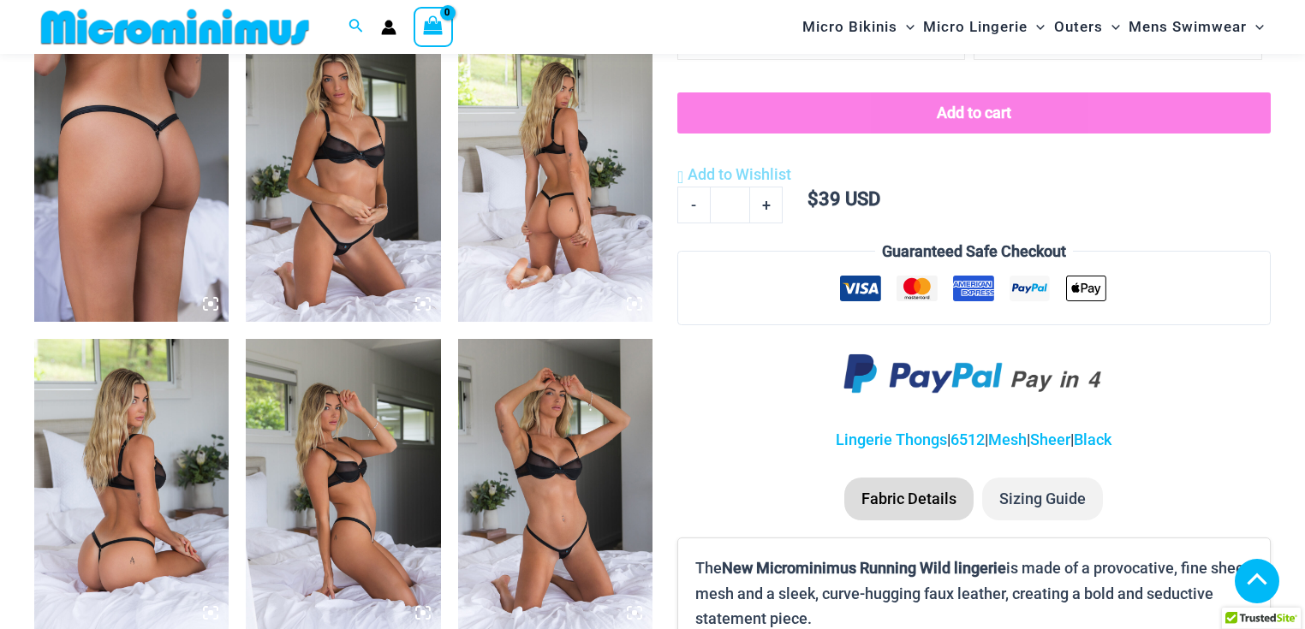
scroll to position [1078, 0]
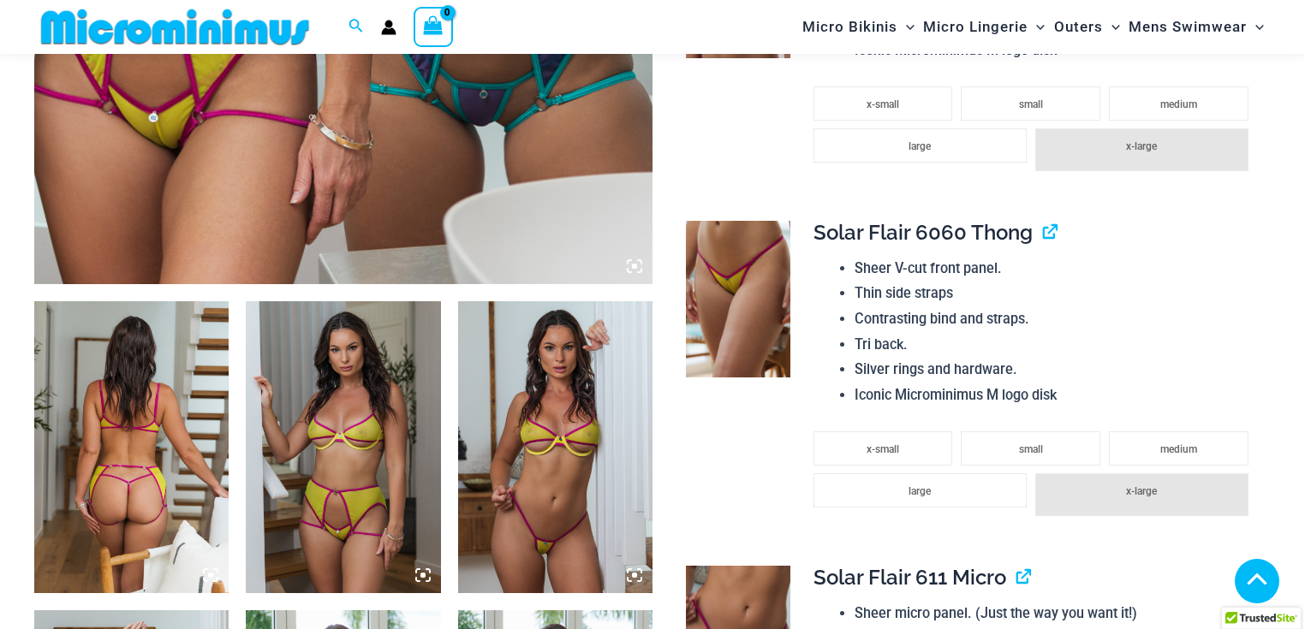
scroll to position [806, 0]
click at [555, 366] on img at bounding box center [555, 447] width 194 height 292
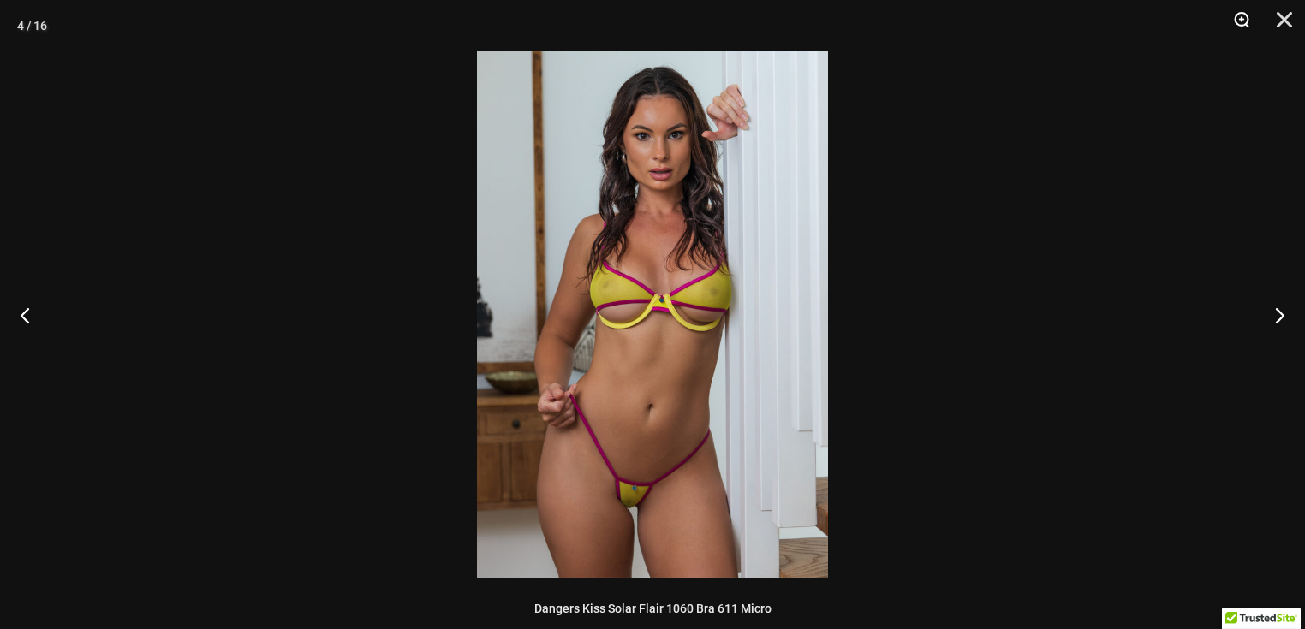
click at [1245, 18] on button "Zoom" at bounding box center [1235, 25] width 43 height 51
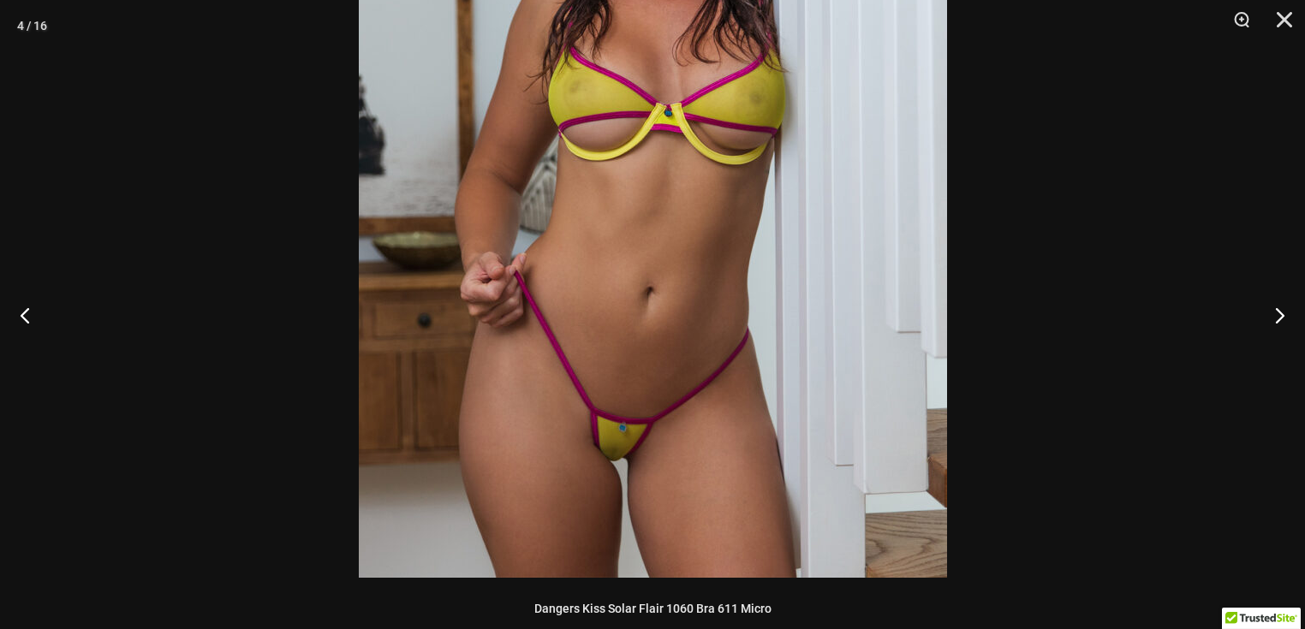
click at [1099, 195] on div at bounding box center [652, 314] width 1305 height 629
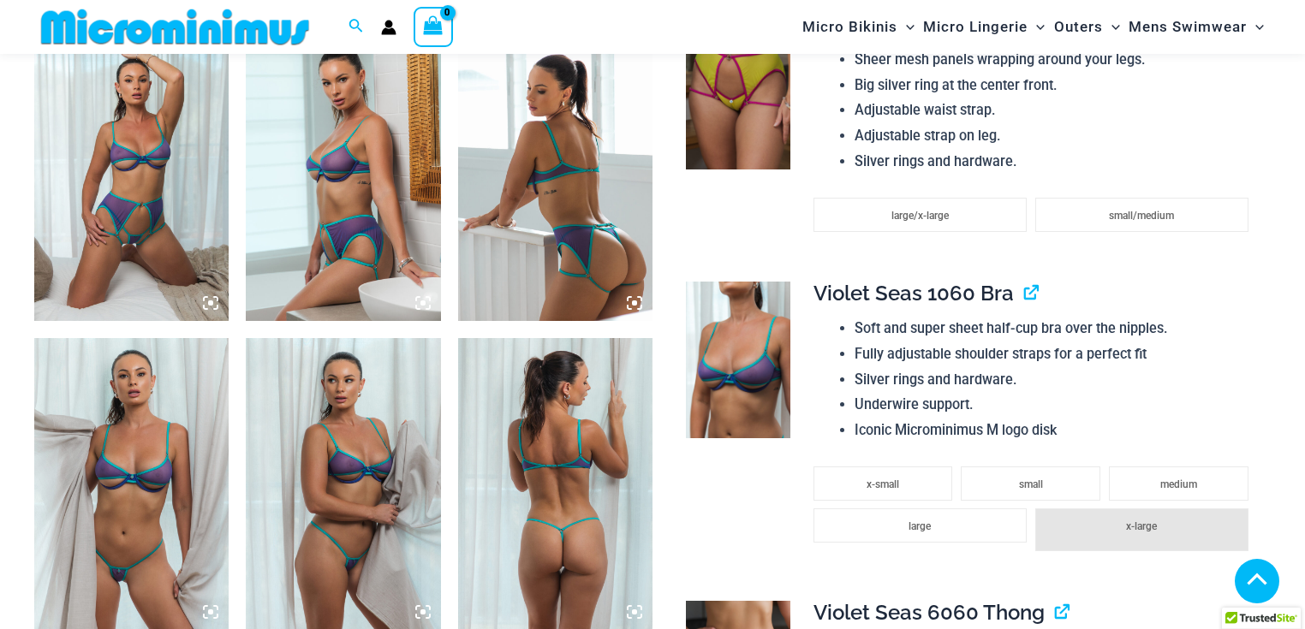
scroll to position [1696, 0]
click at [151, 460] on img at bounding box center [131, 483] width 194 height 292
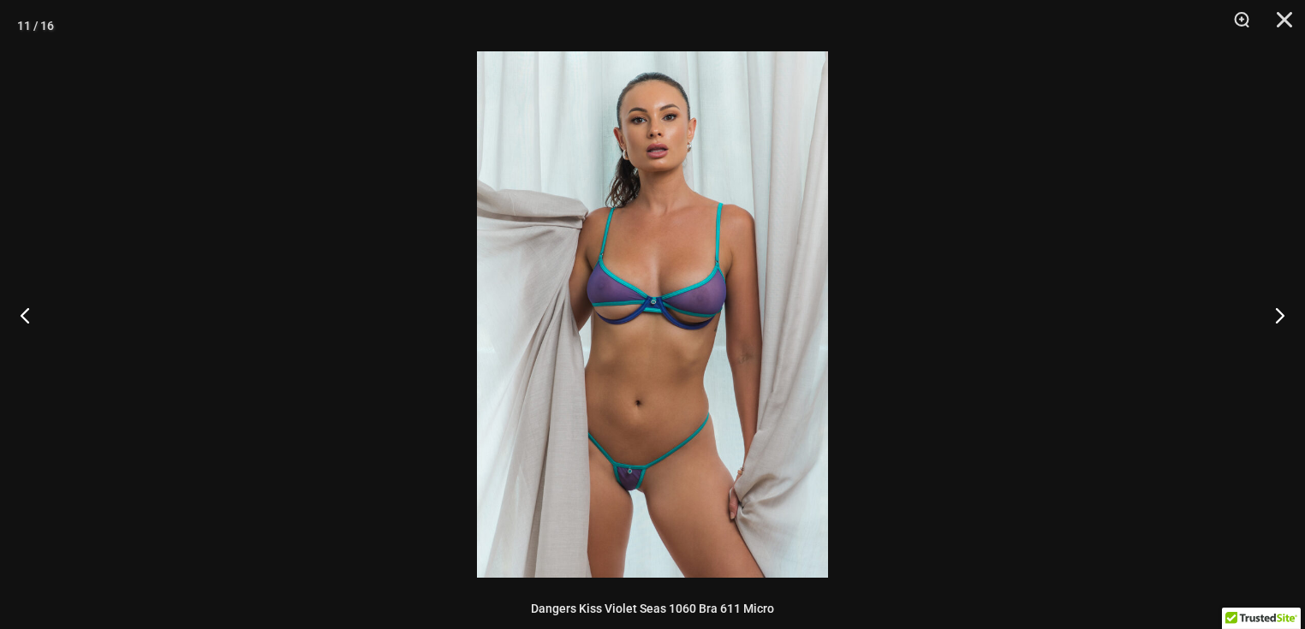
click at [1176, 92] on div at bounding box center [652, 314] width 1305 height 629
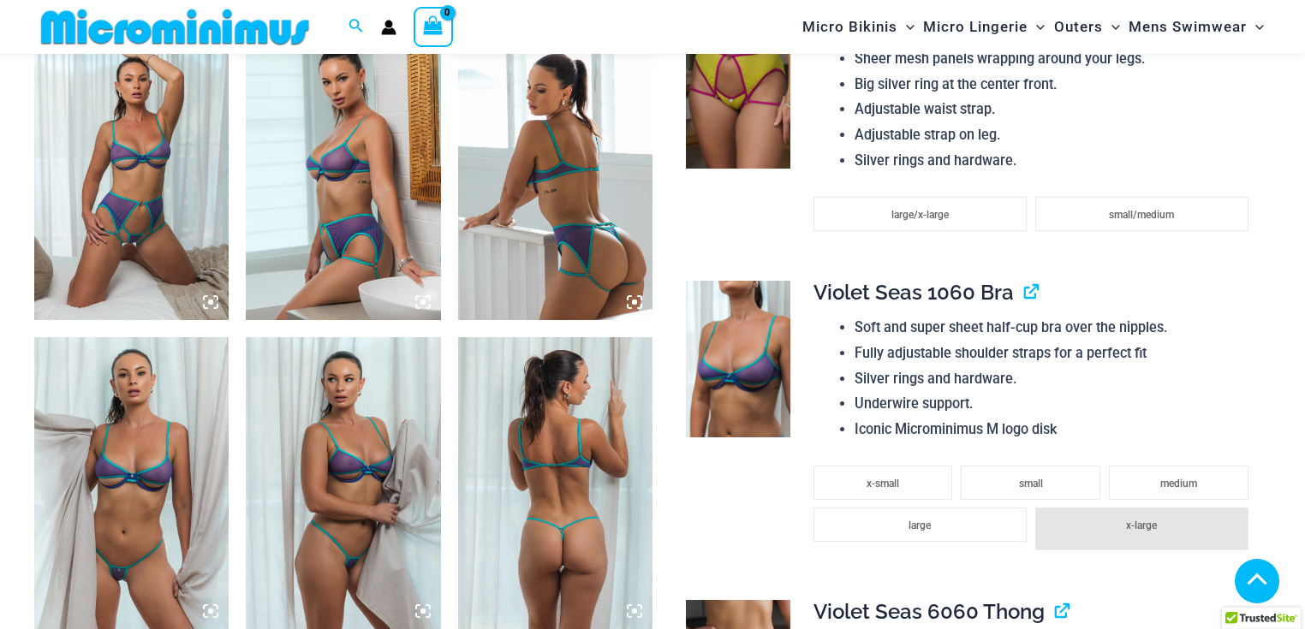
click at [217, 471] on img at bounding box center [131, 483] width 194 height 292
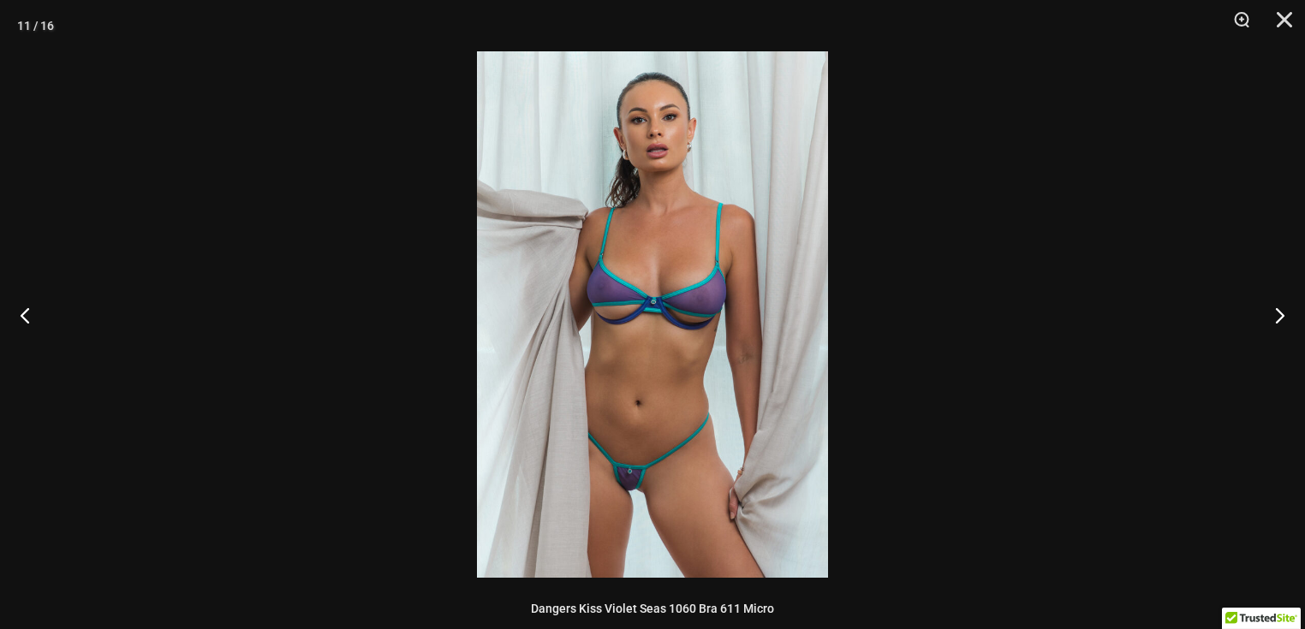
click at [740, 371] on img at bounding box center [652, 314] width 351 height 527
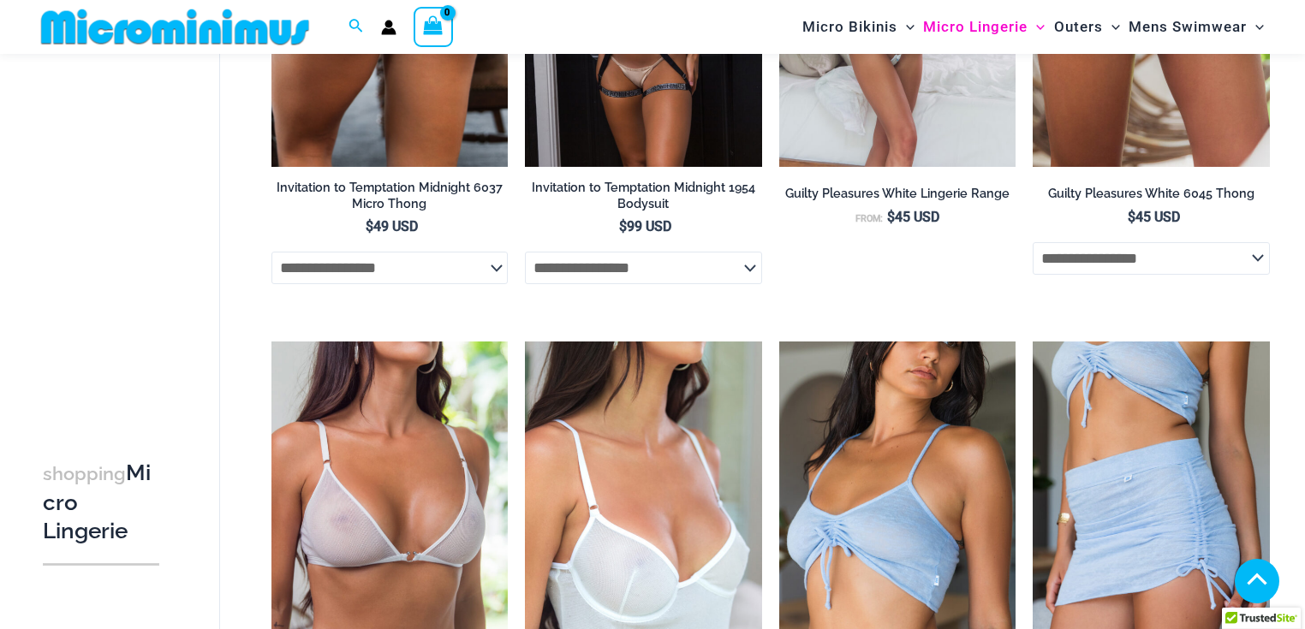
scroll to position [1971, 0]
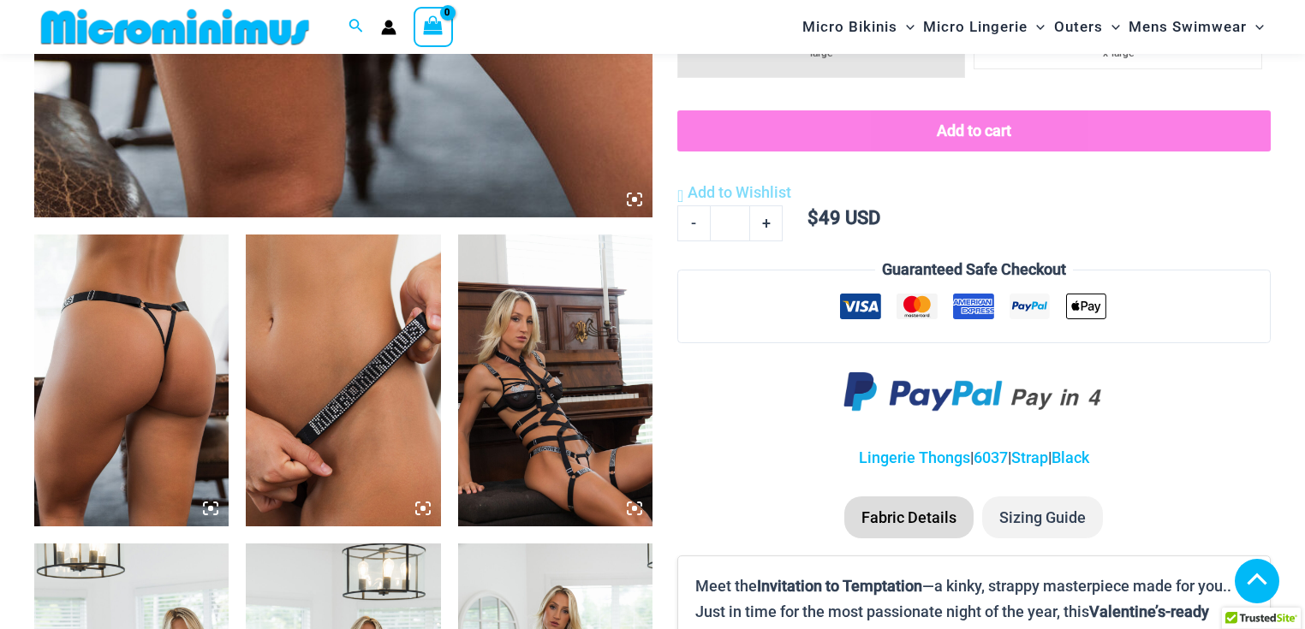
scroll to position [873, 0]
click at [401, 329] on img at bounding box center [343, 380] width 194 height 292
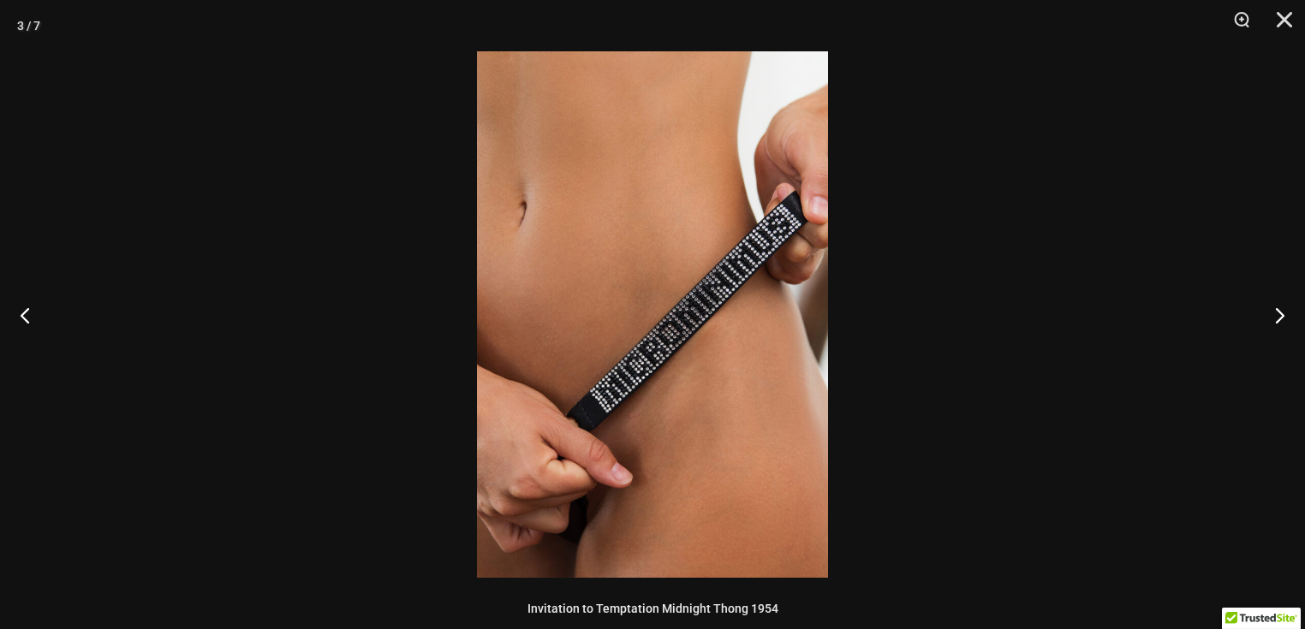
click at [360, 337] on div at bounding box center [652, 314] width 1305 height 629
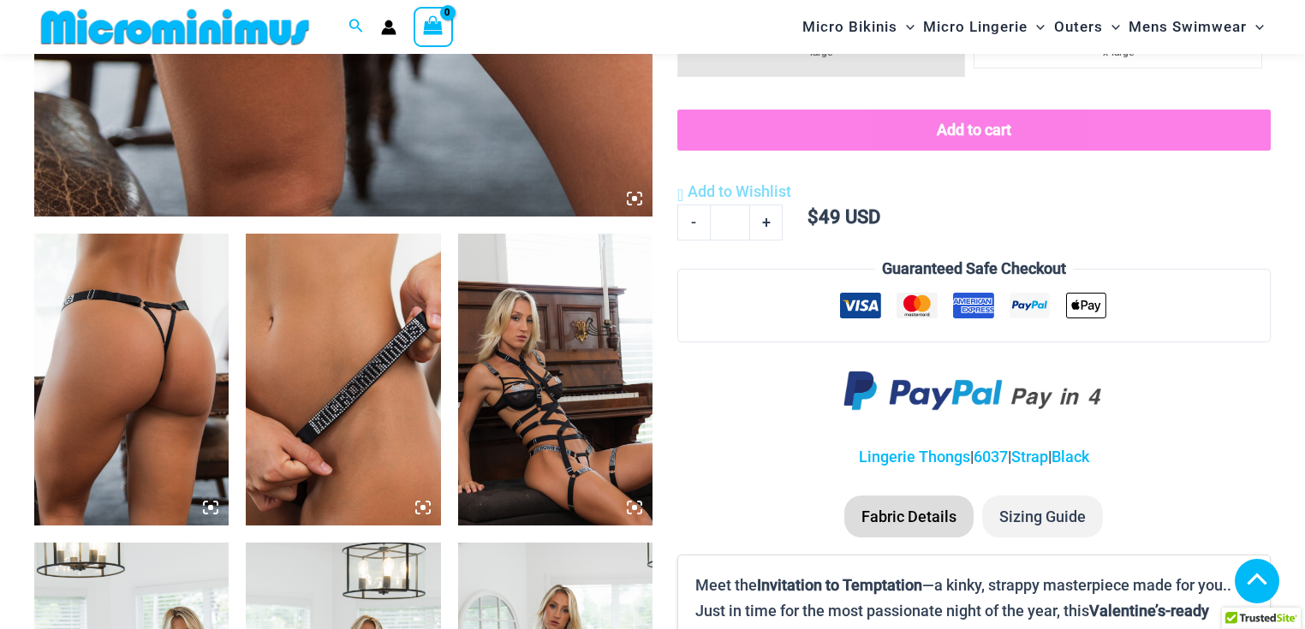
click at [558, 342] on img at bounding box center [555, 380] width 194 height 292
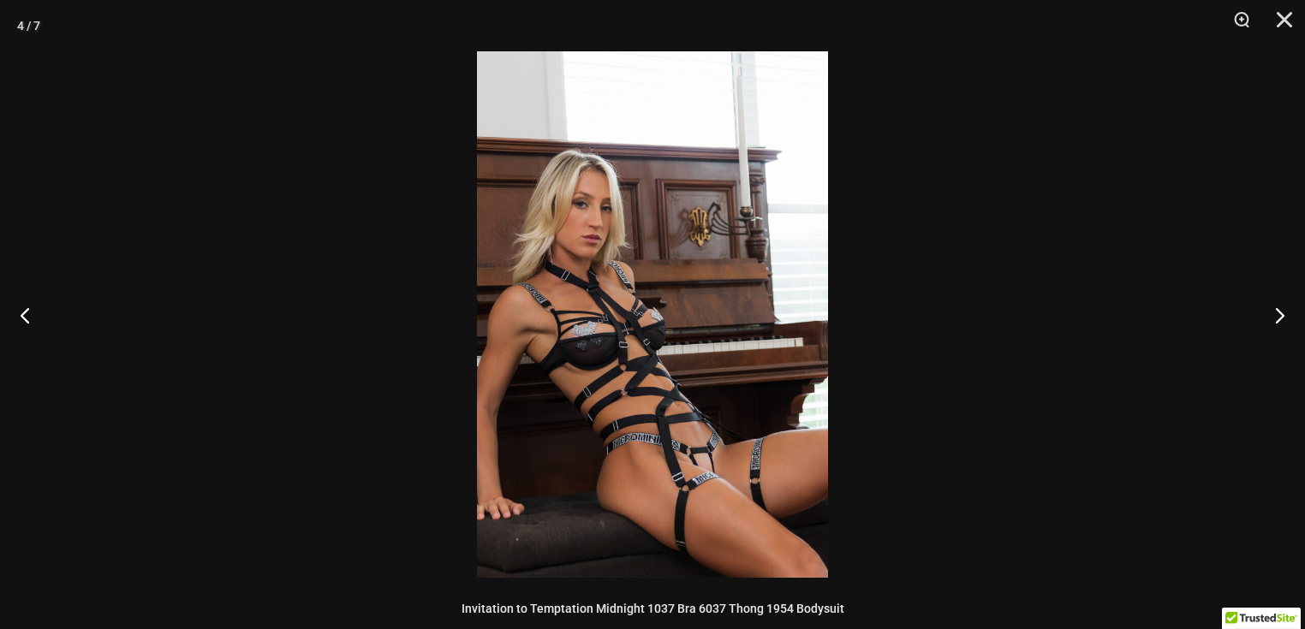
click at [927, 334] on div at bounding box center [652, 314] width 1305 height 629
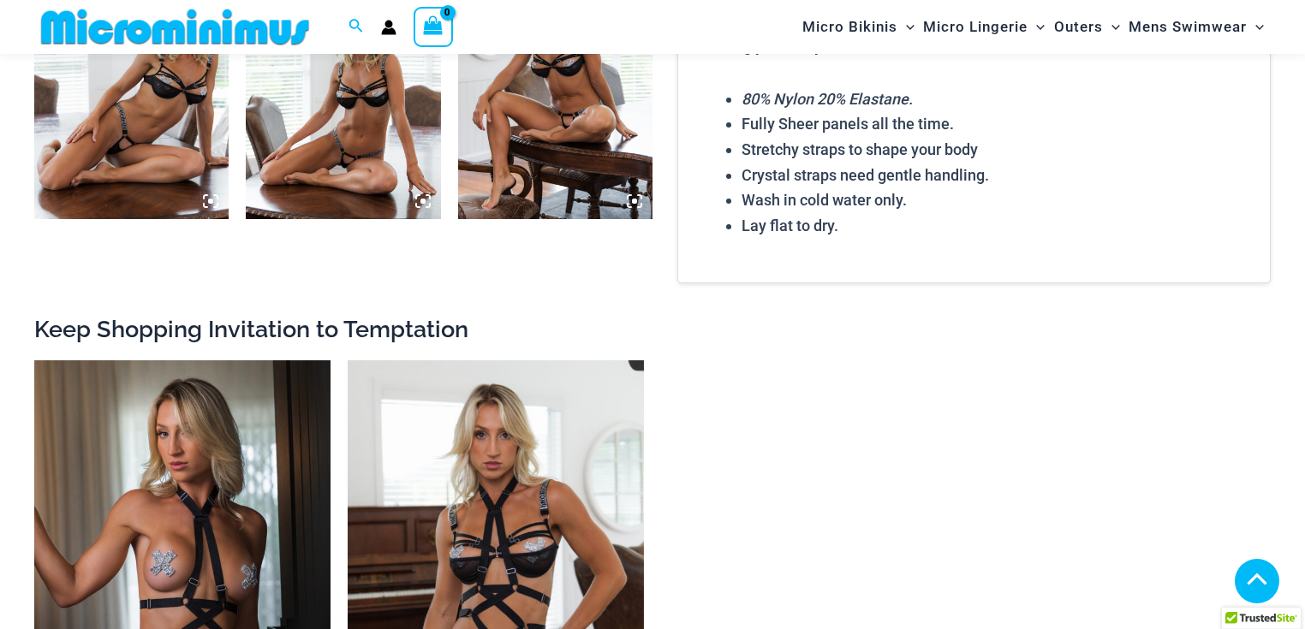
scroll to position [1489, 0]
click at [372, 158] on img at bounding box center [343, 72] width 194 height 292
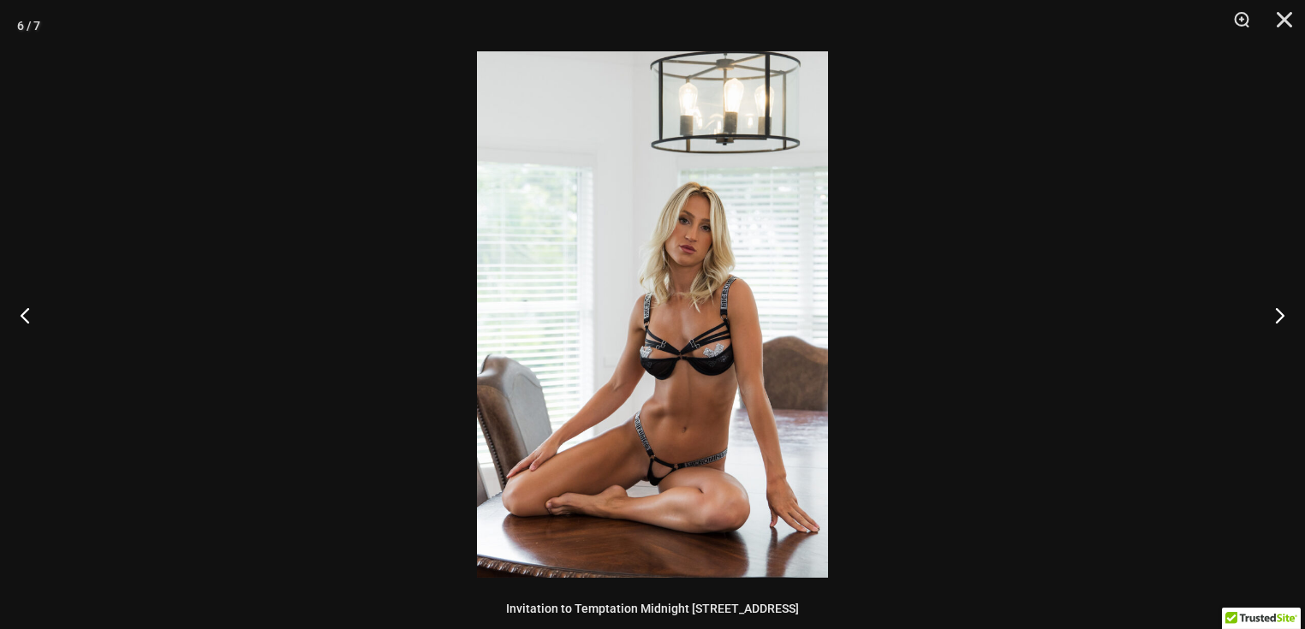
click at [337, 233] on div at bounding box center [652, 314] width 1305 height 629
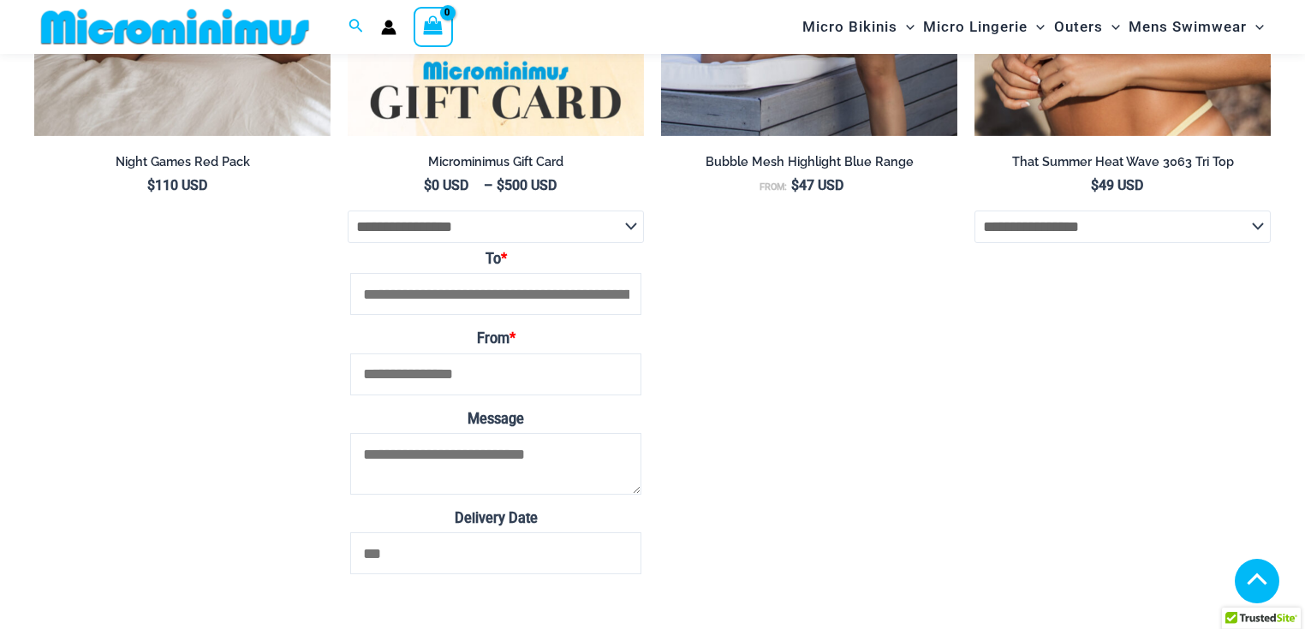
scroll to position [3406, 0]
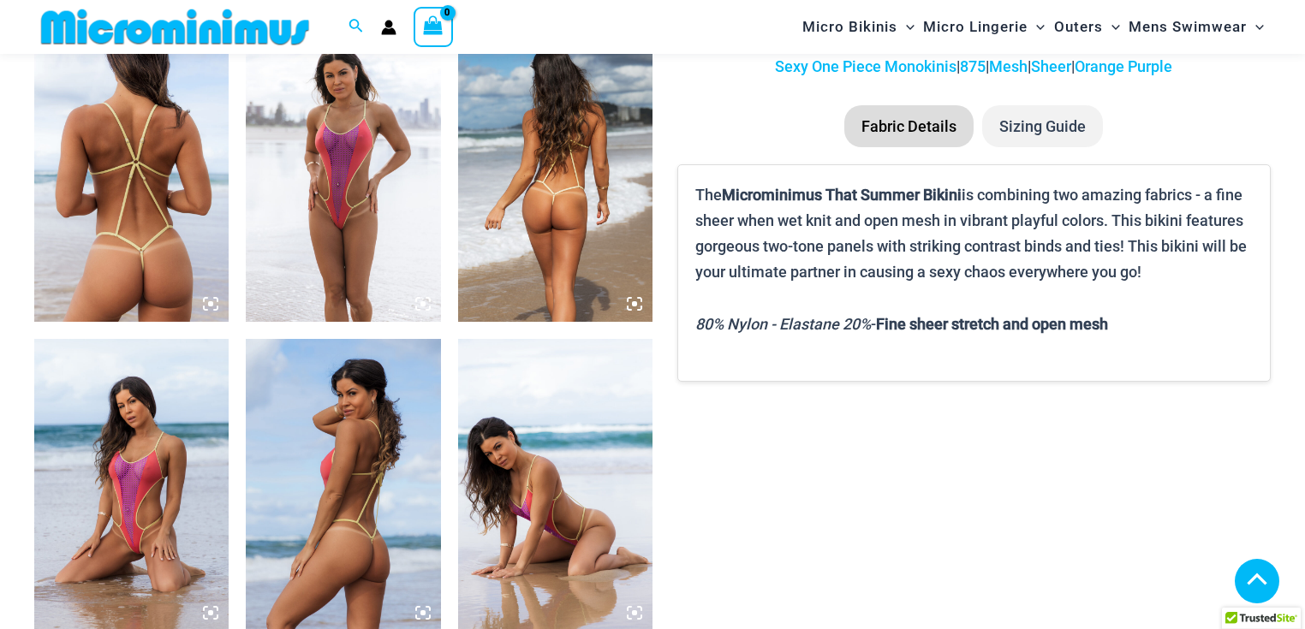
scroll to position [1078, 0]
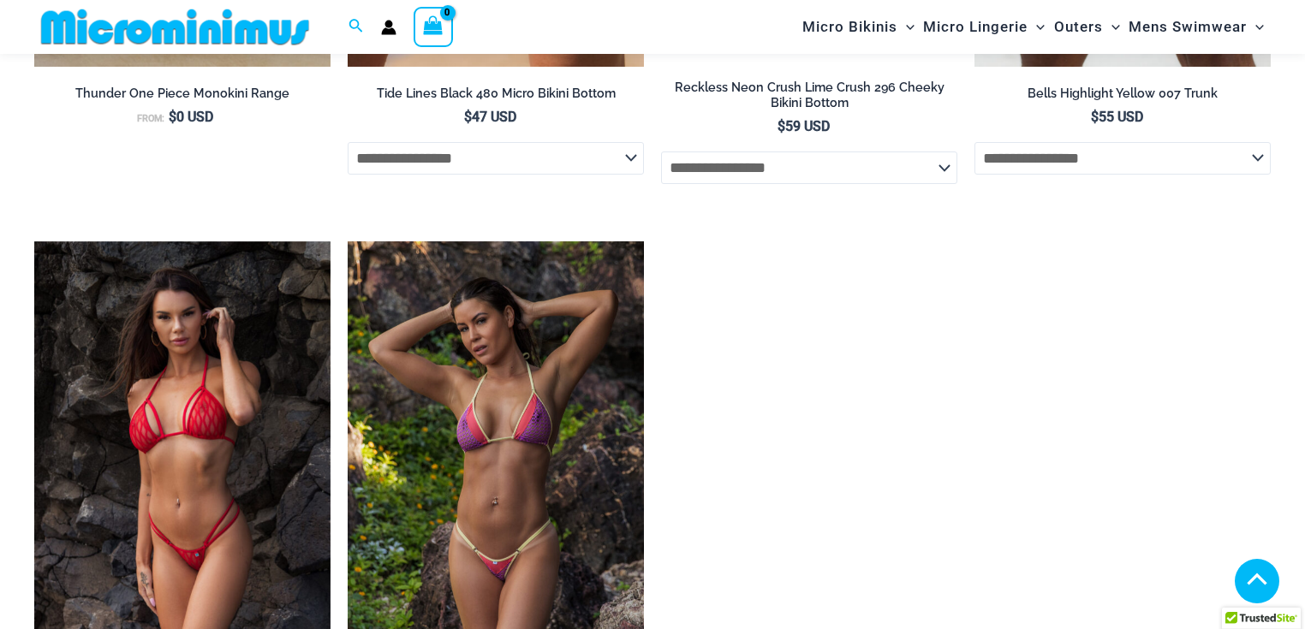
scroll to position [4364, 0]
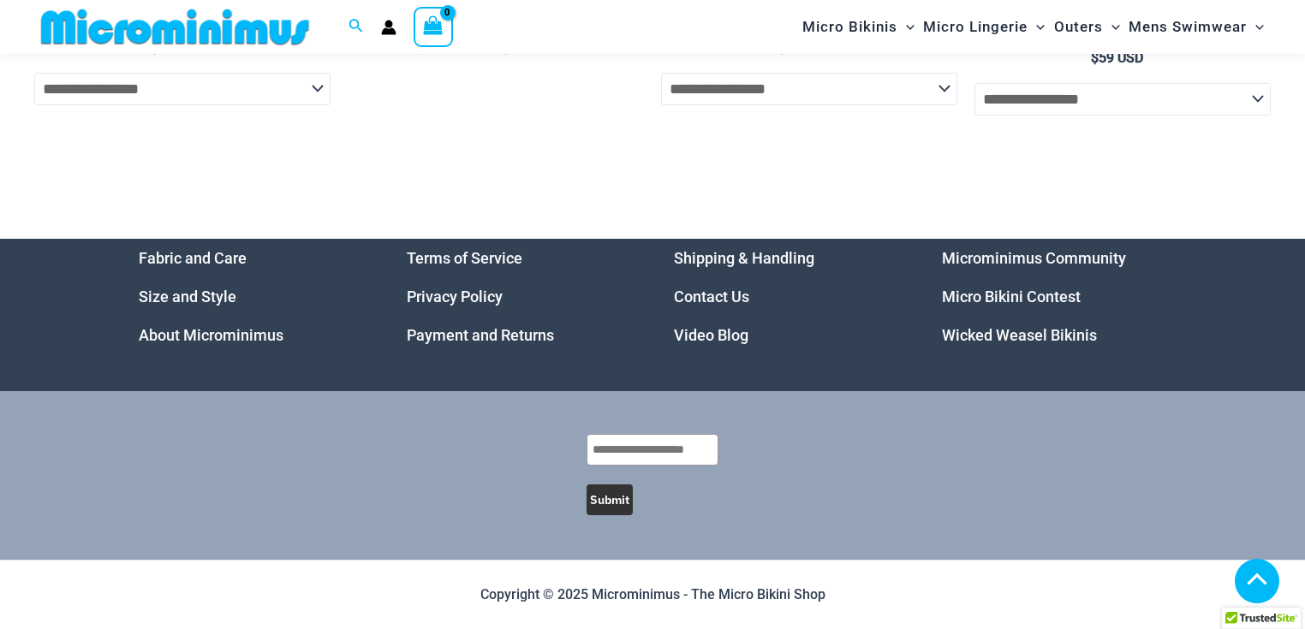
scroll to position [6144, 0]
click at [175, 105] on select "**********" at bounding box center [182, 89] width 296 height 33
click at [261, 27] on img at bounding box center [175, 27] width 282 height 39
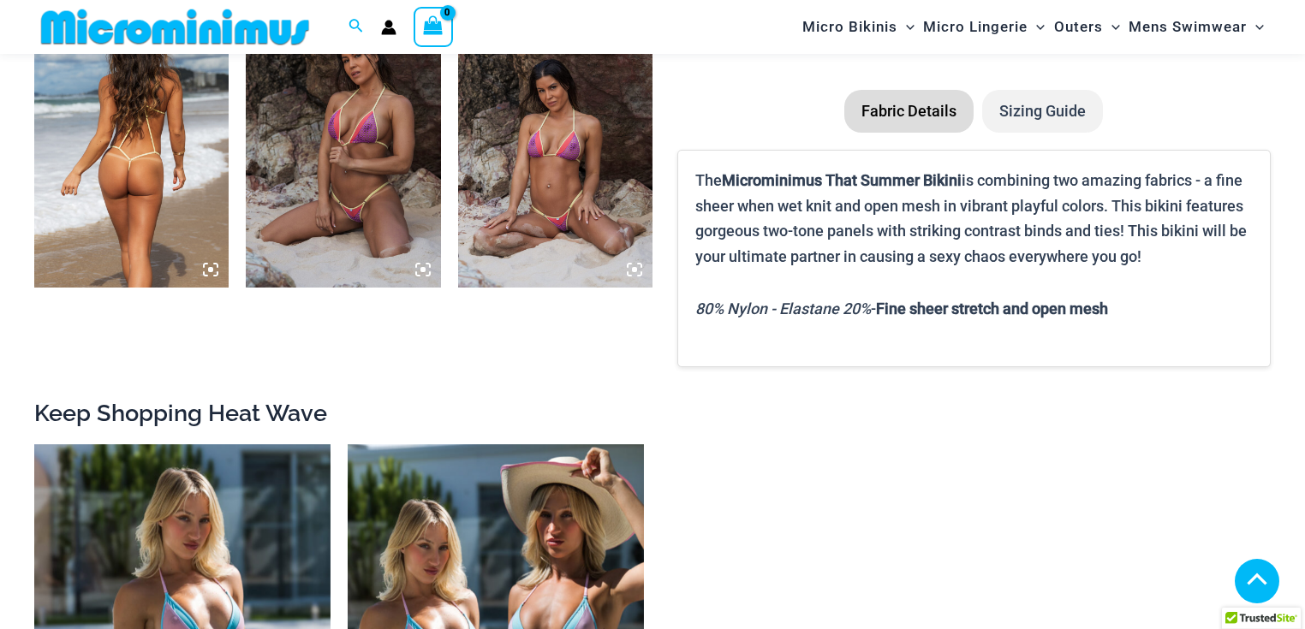
scroll to position [1421, 0]
click at [388, 171] on img at bounding box center [343, 141] width 194 height 292
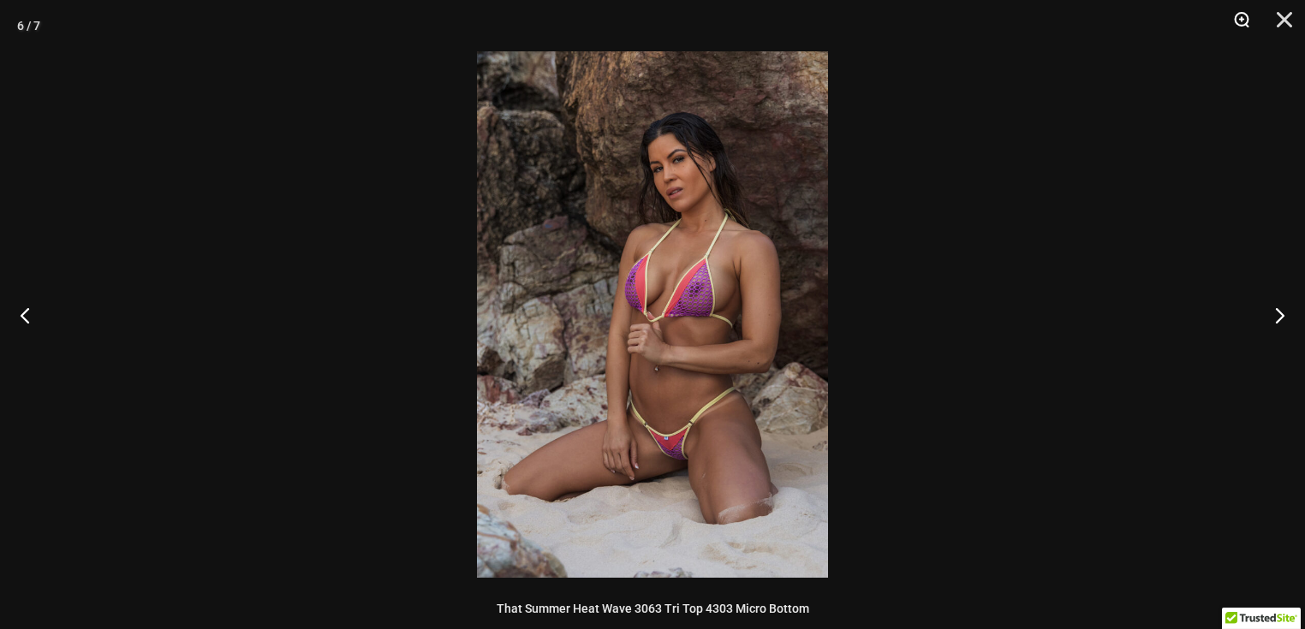
click at [1240, 16] on button "Zoom" at bounding box center [1235, 25] width 43 height 51
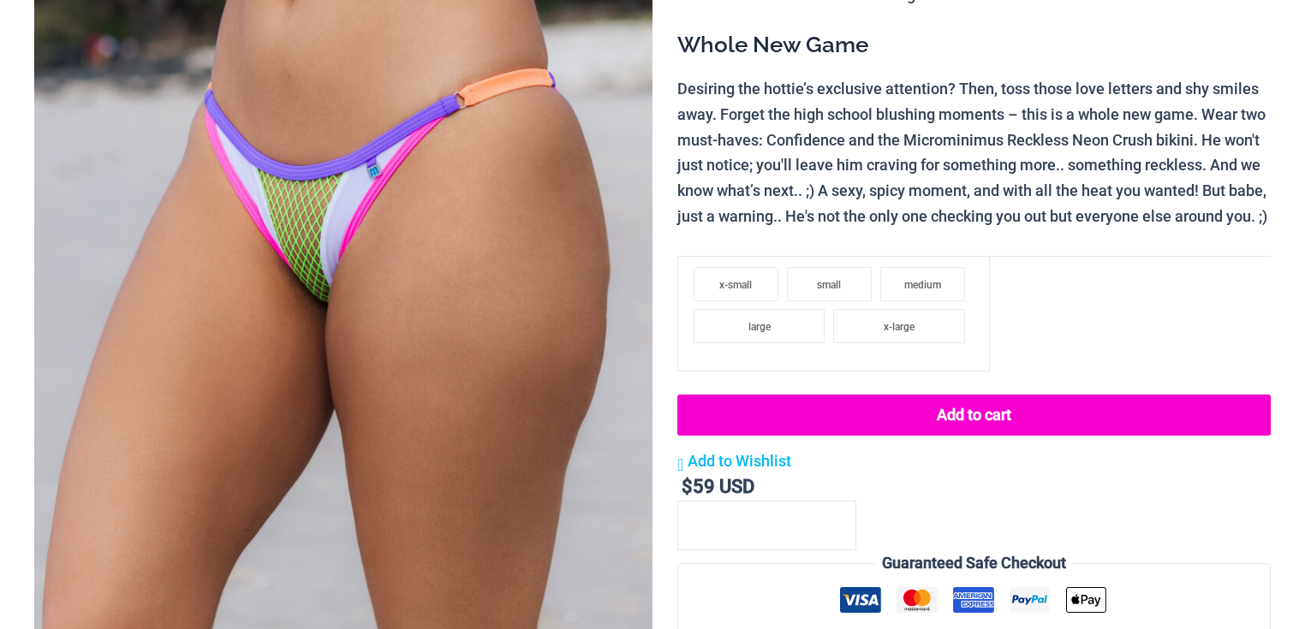
scroll to position [411, 0]
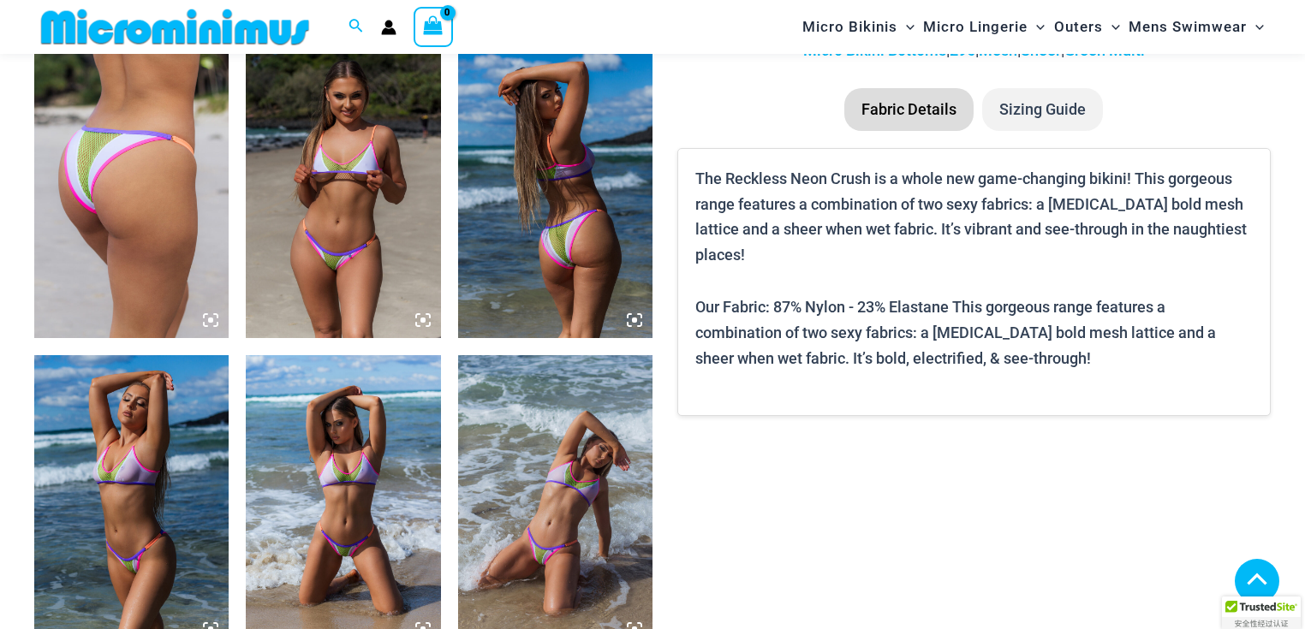
click at [425, 328] on icon at bounding box center [422, 320] width 15 height 15
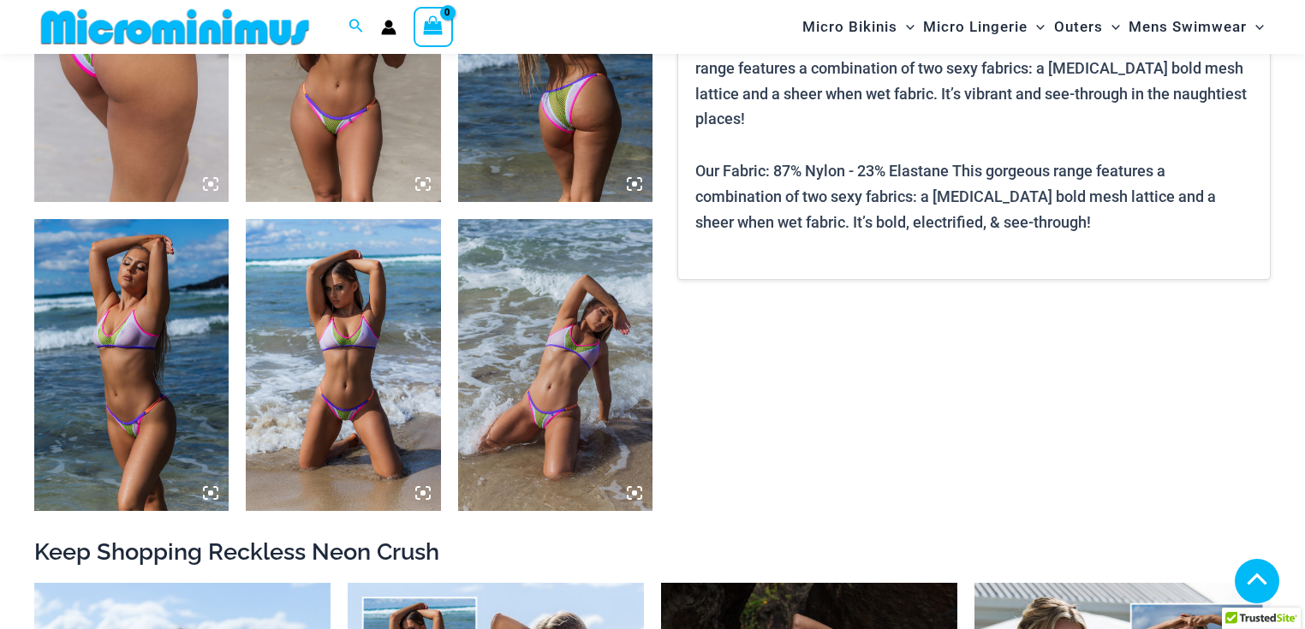
scroll to position [1195, 0]
click at [414, 186] on img at bounding box center [343, 57] width 194 height 292
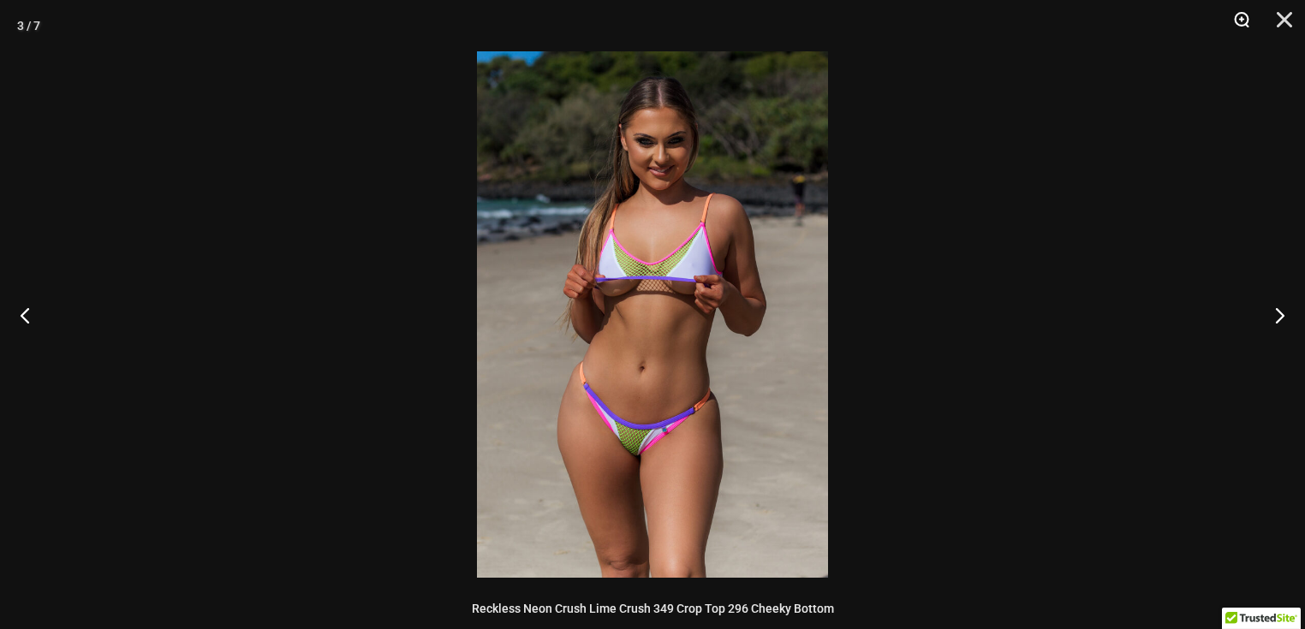
click at [1246, 22] on button "Zoom" at bounding box center [1235, 25] width 43 height 51
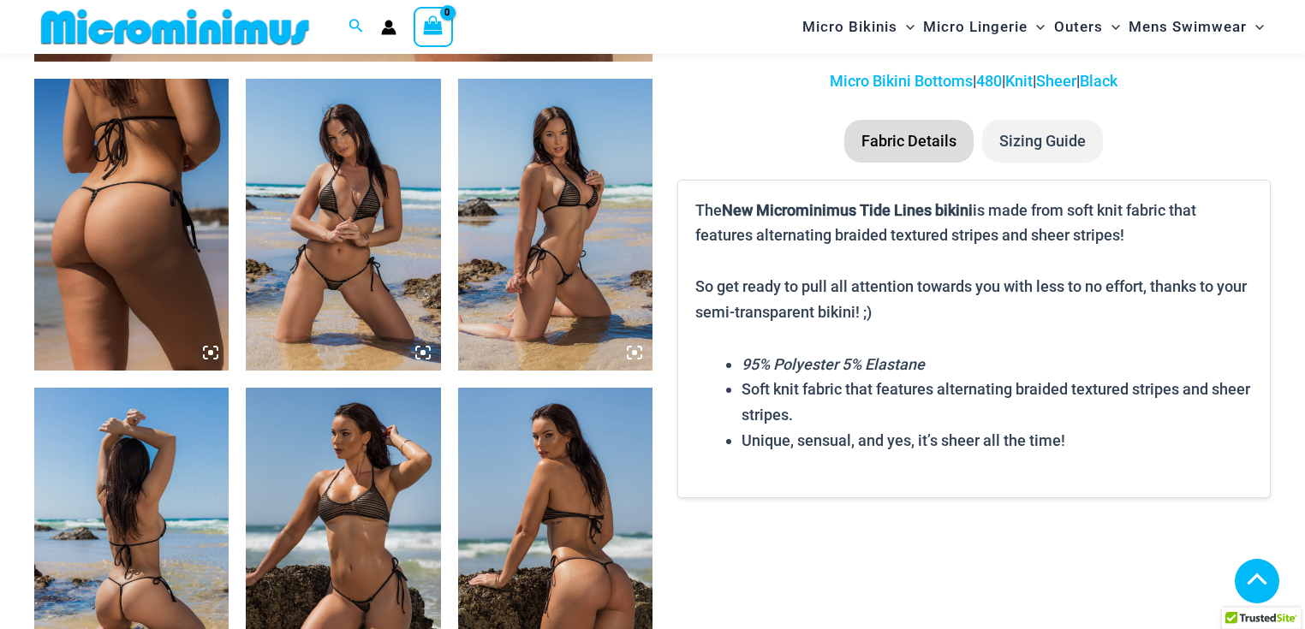
scroll to position [1027, 0]
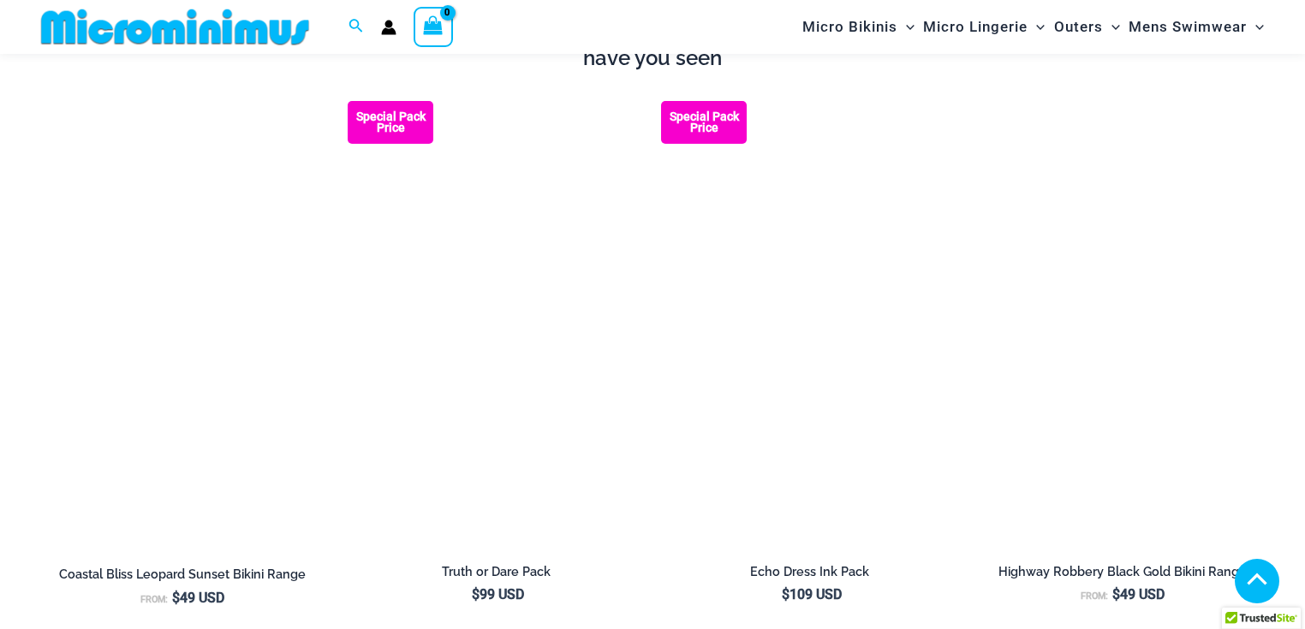
scroll to position [1495, 0]
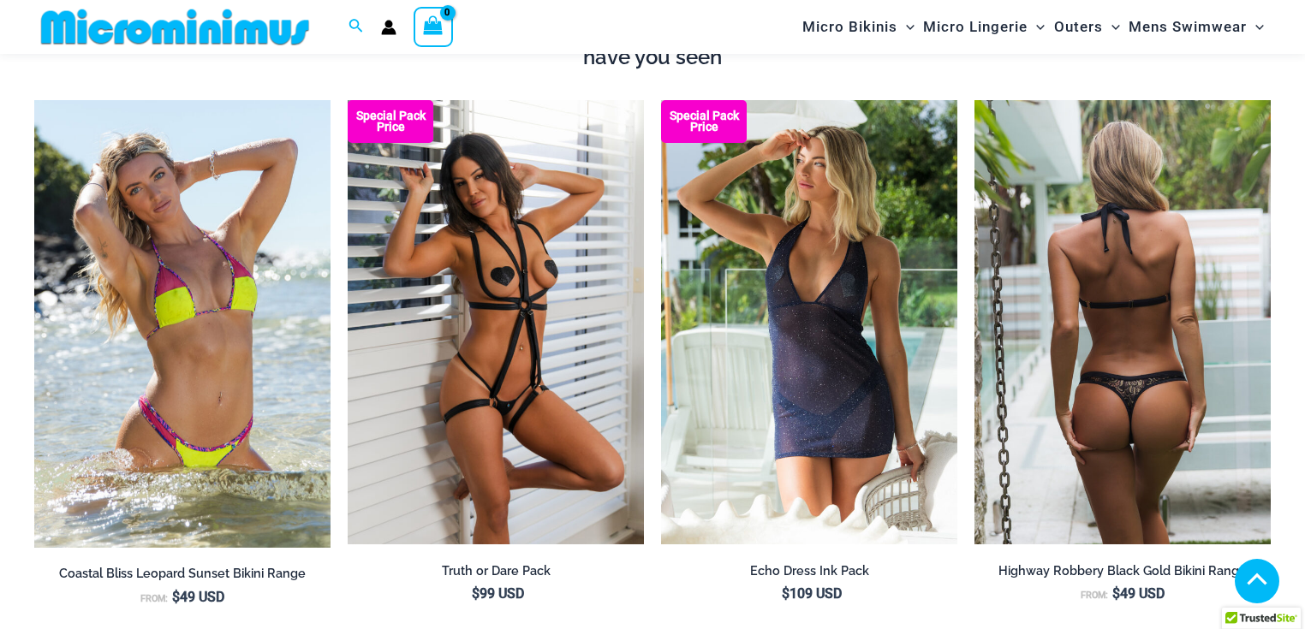
click at [1175, 291] on img at bounding box center [1122, 322] width 296 height 444
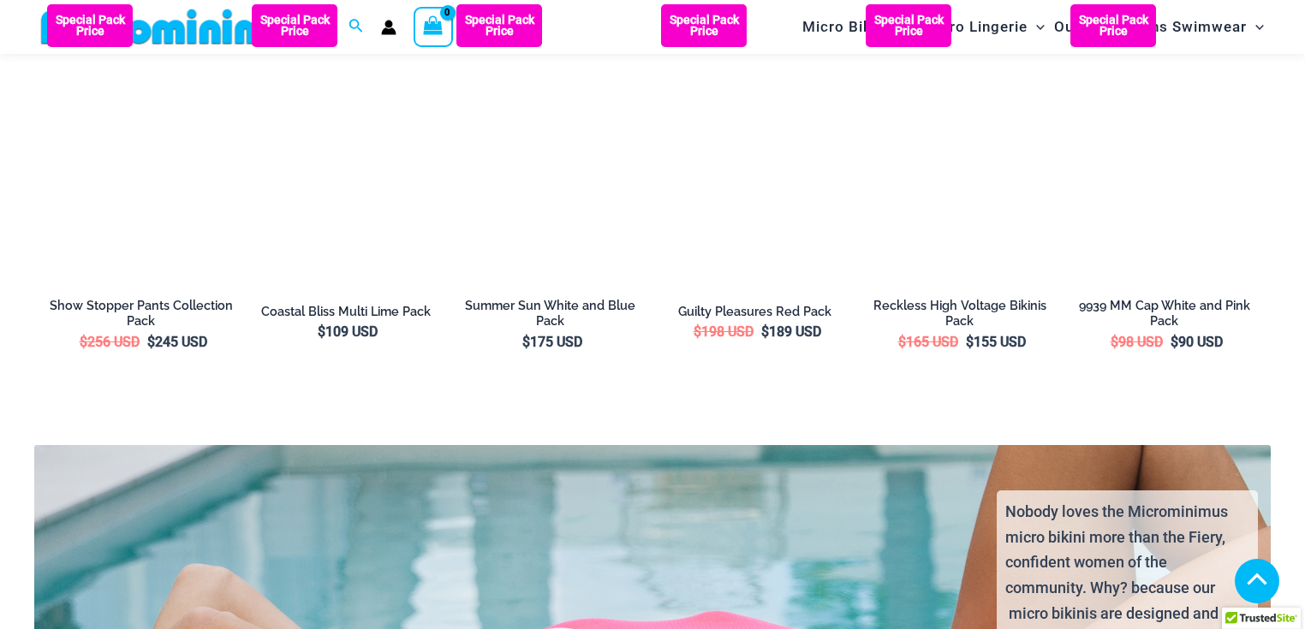
scroll to position [2590, 0]
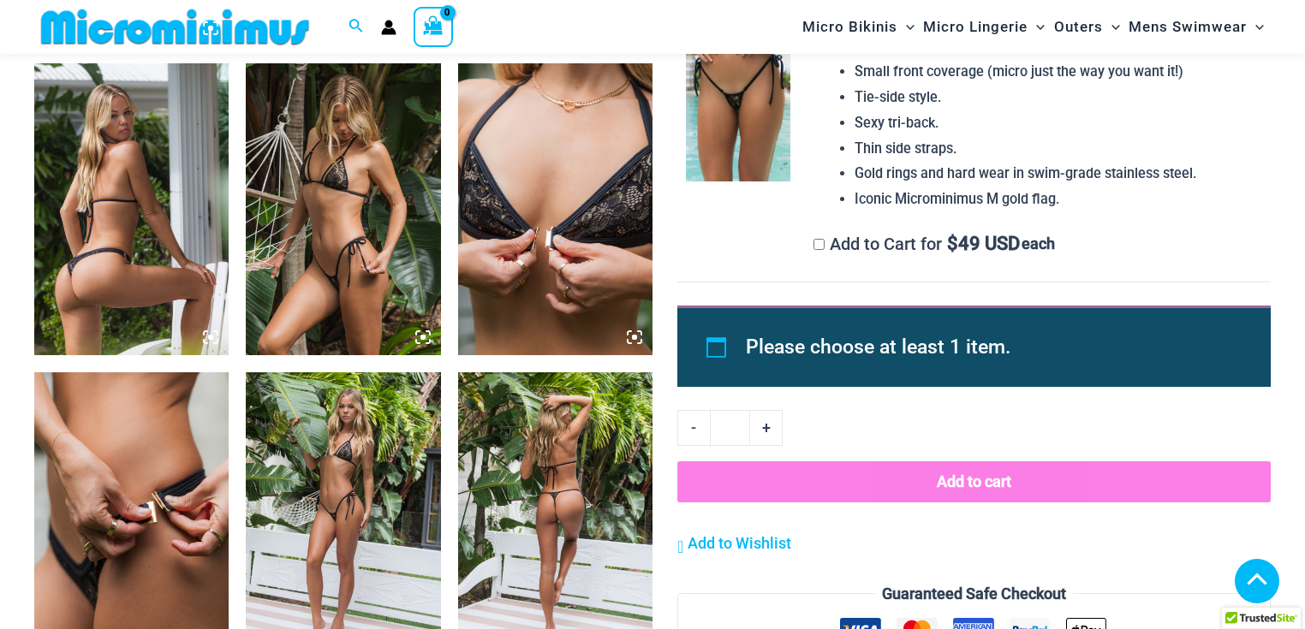
scroll to position [1353, 0]
